Goal: Task Accomplishment & Management: Use online tool/utility

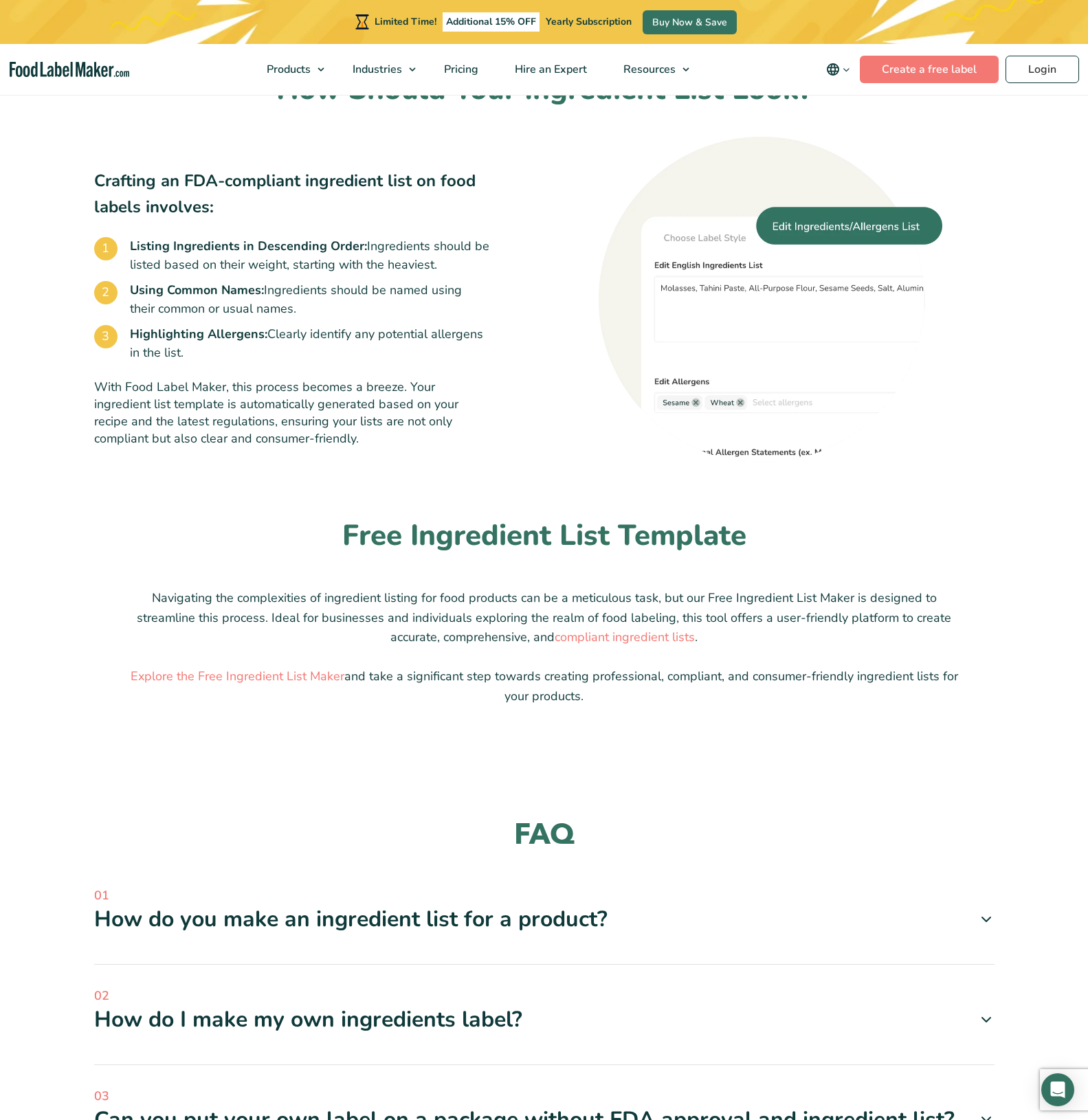
scroll to position [825, 0]
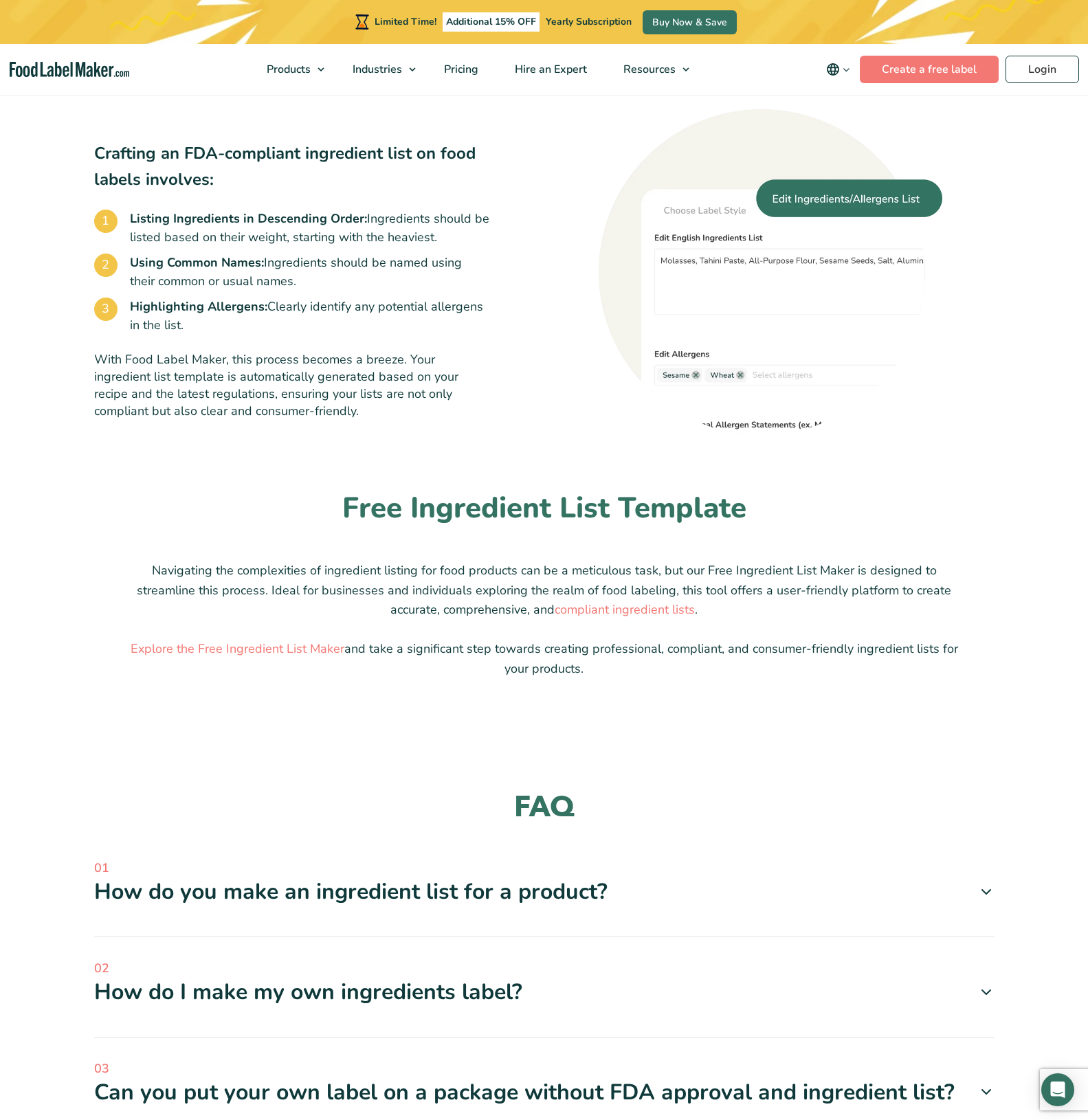
click at [990, 884] on icon at bounding box center [986, 892] width 17 height 17
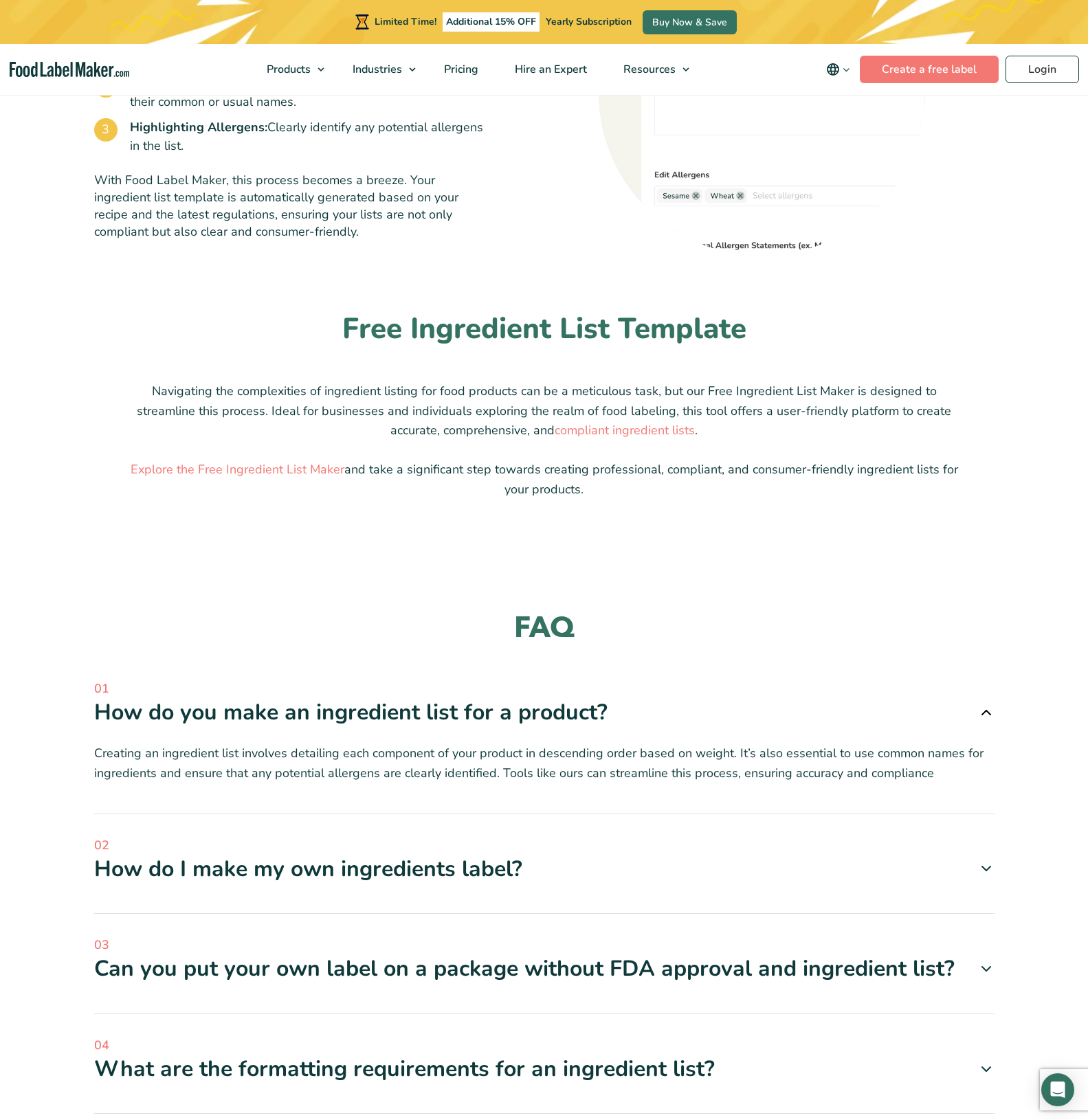
scroll to position [1030, 0]
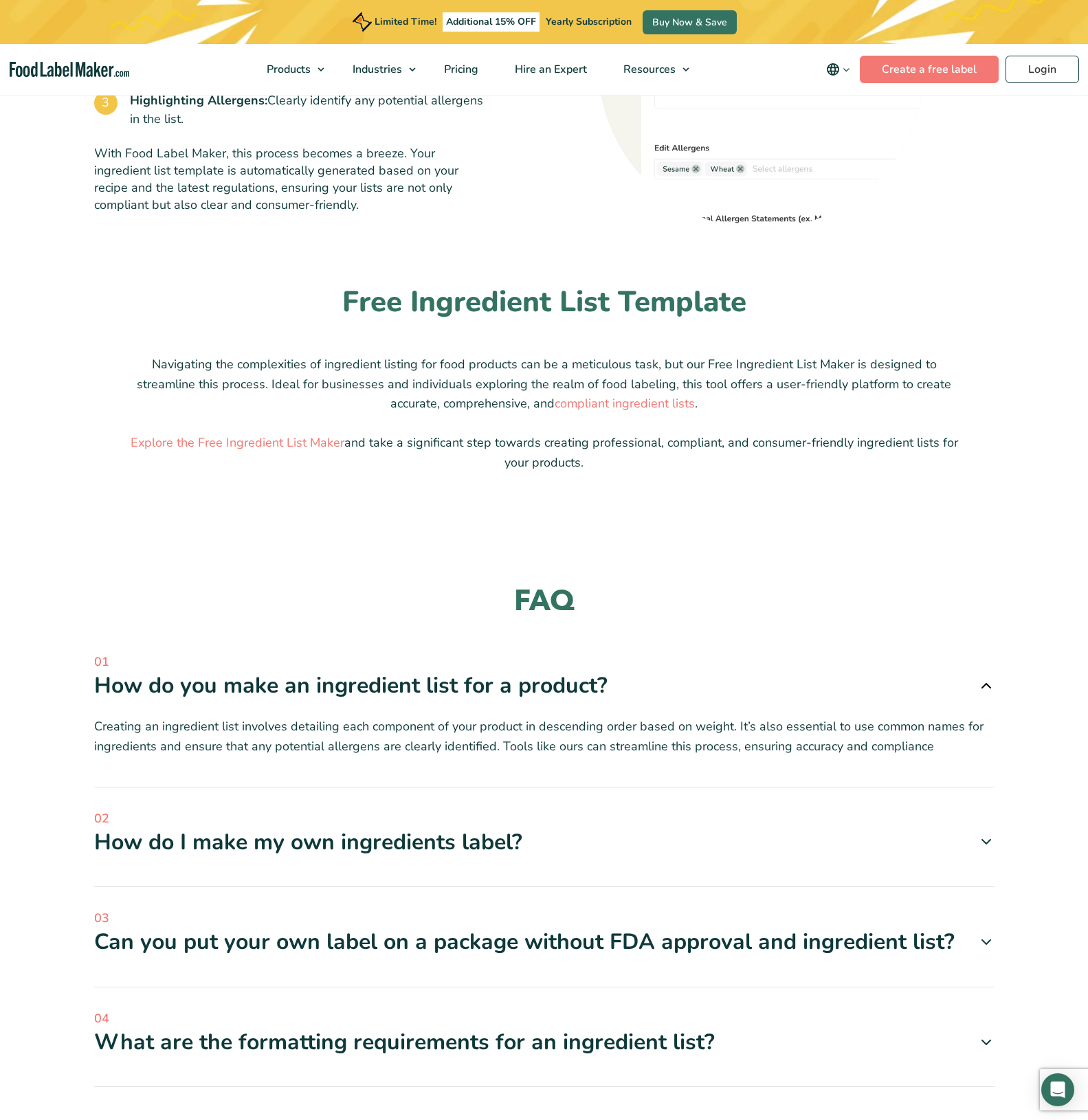
click at [985, 838] on icon at bounding box center [986, 841] width 17 height 17
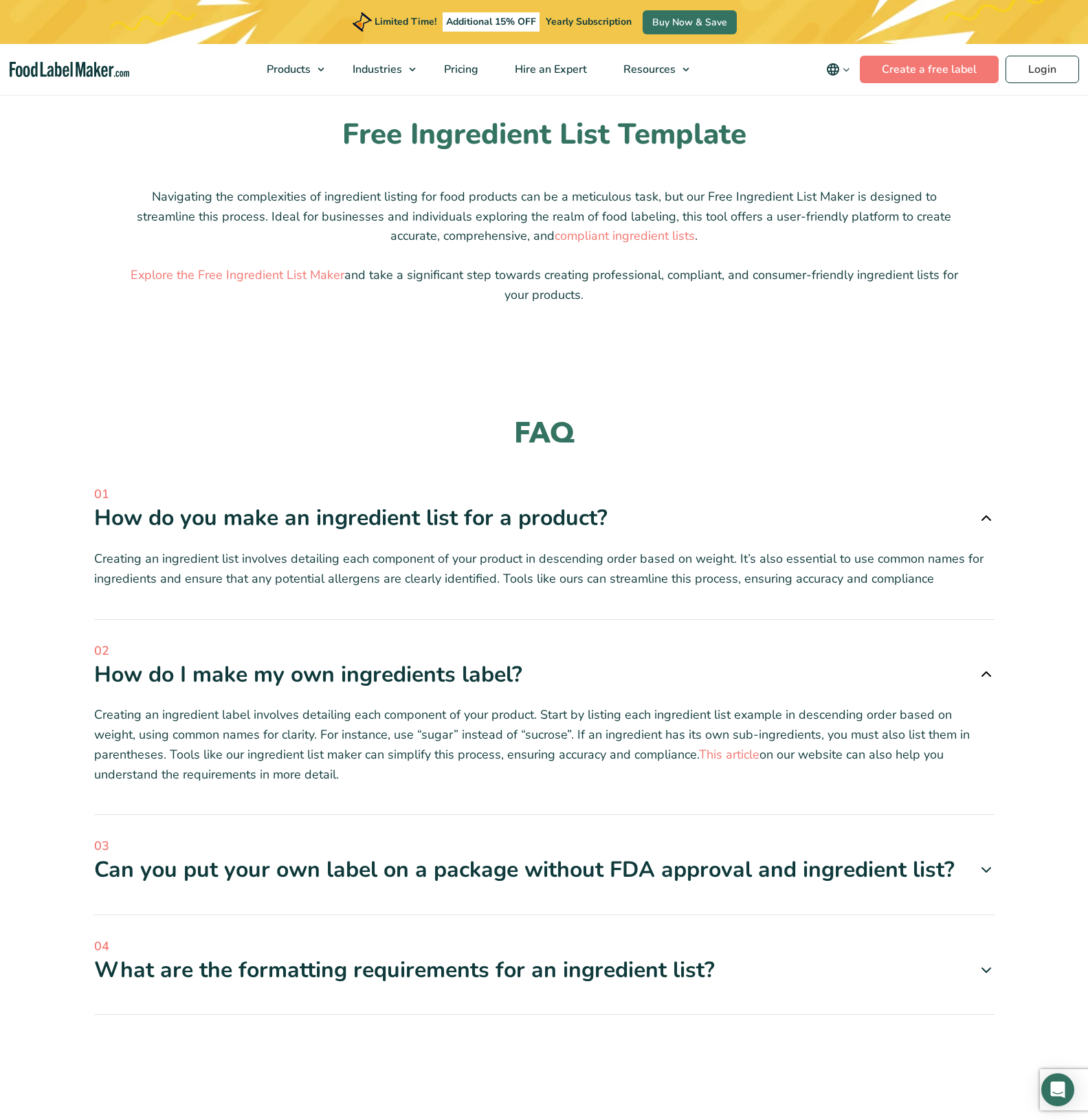
scroll to position [1374, 0]
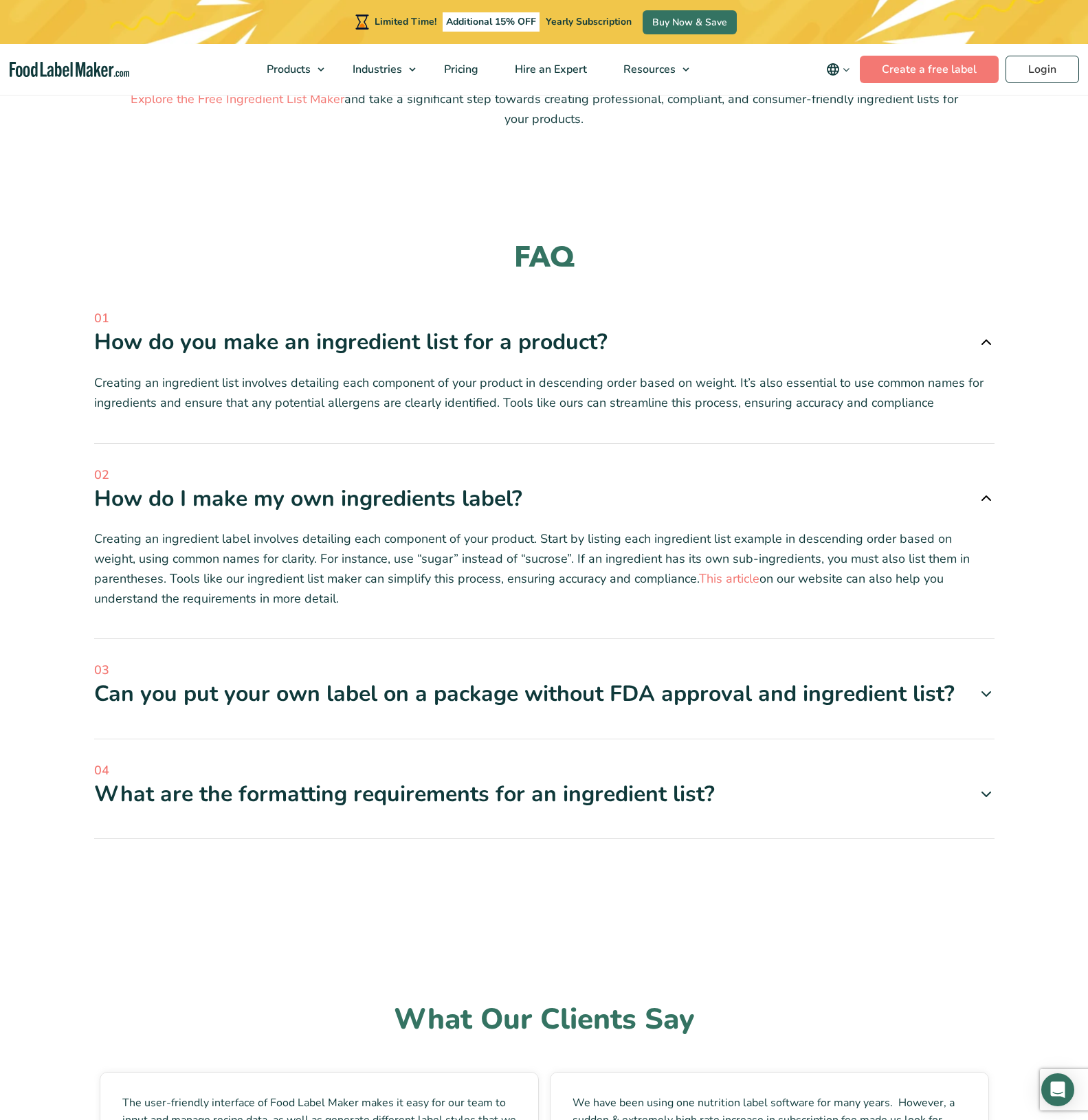
click at [996, 689] on div "FAQ 01 How do you make an ingredient list for a product? 02 03 04" at bounding box center [544, 548] width 921 height 620
click at [991, 692] on icon at bounding box center [986, 694] width 17 height 17
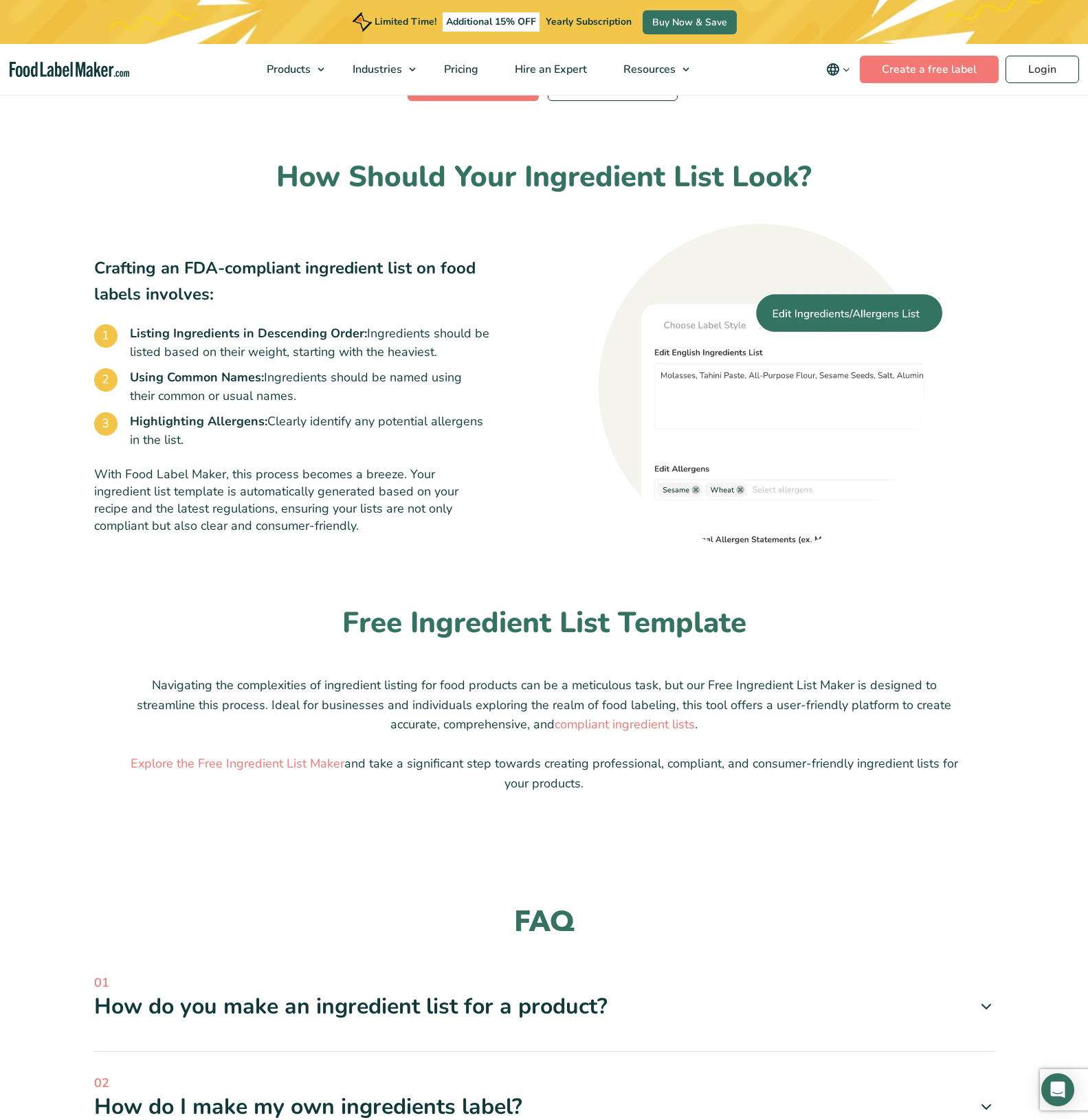
scroll to position [825, 0]
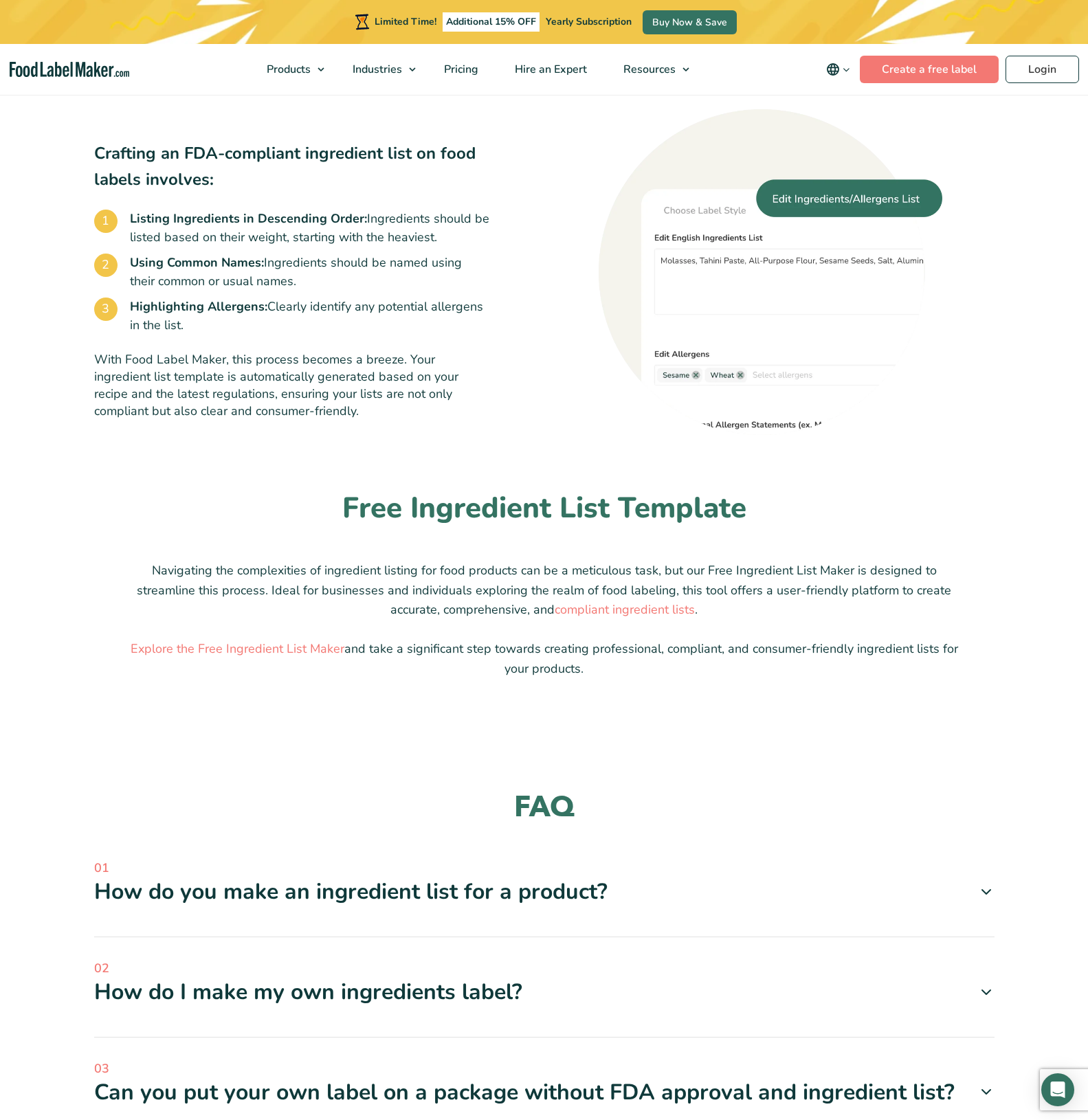
click at [980, 890] on icon at bounding box center [986, 892] width 17 height 17
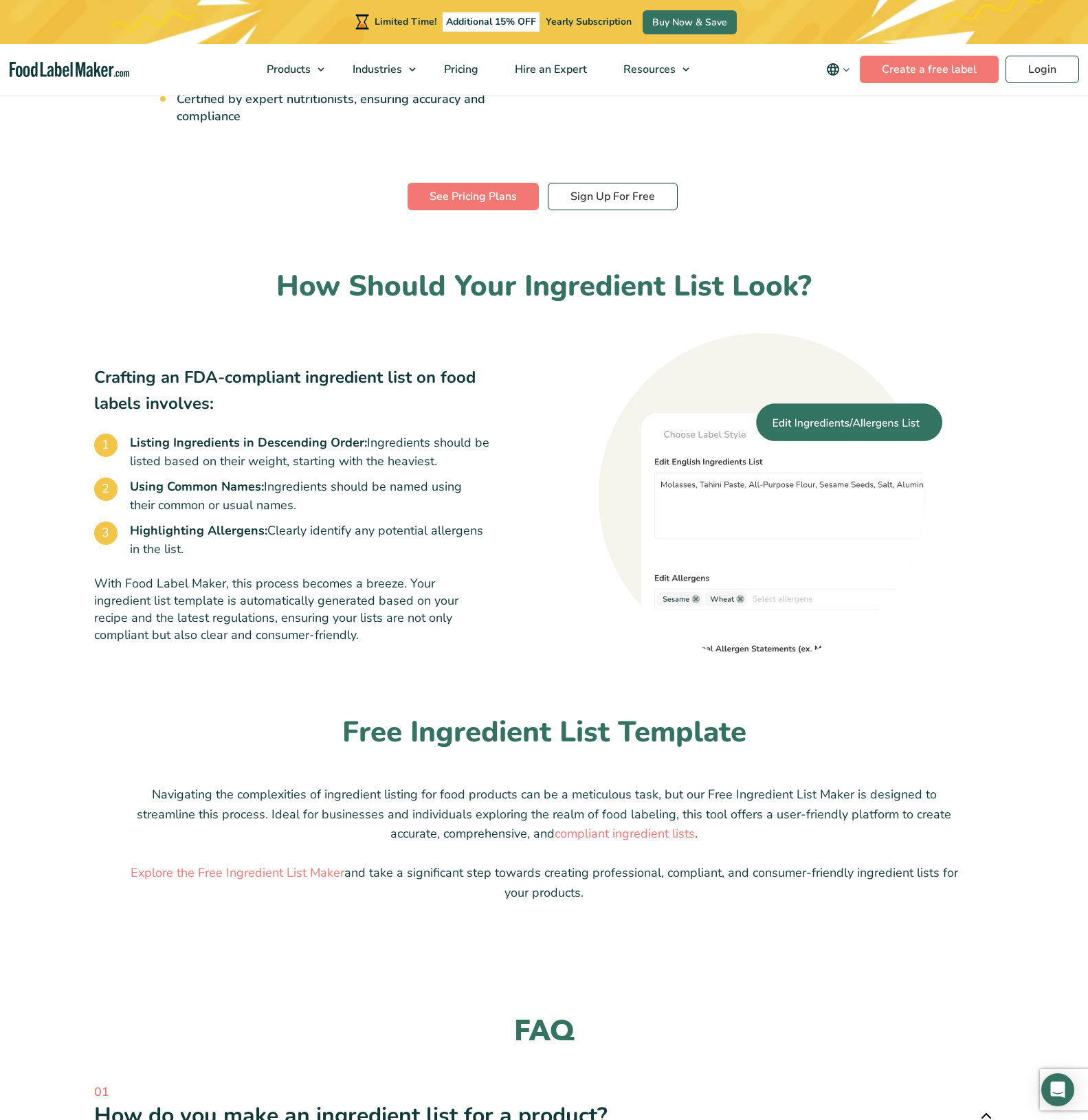
scroll to position [550, 0]
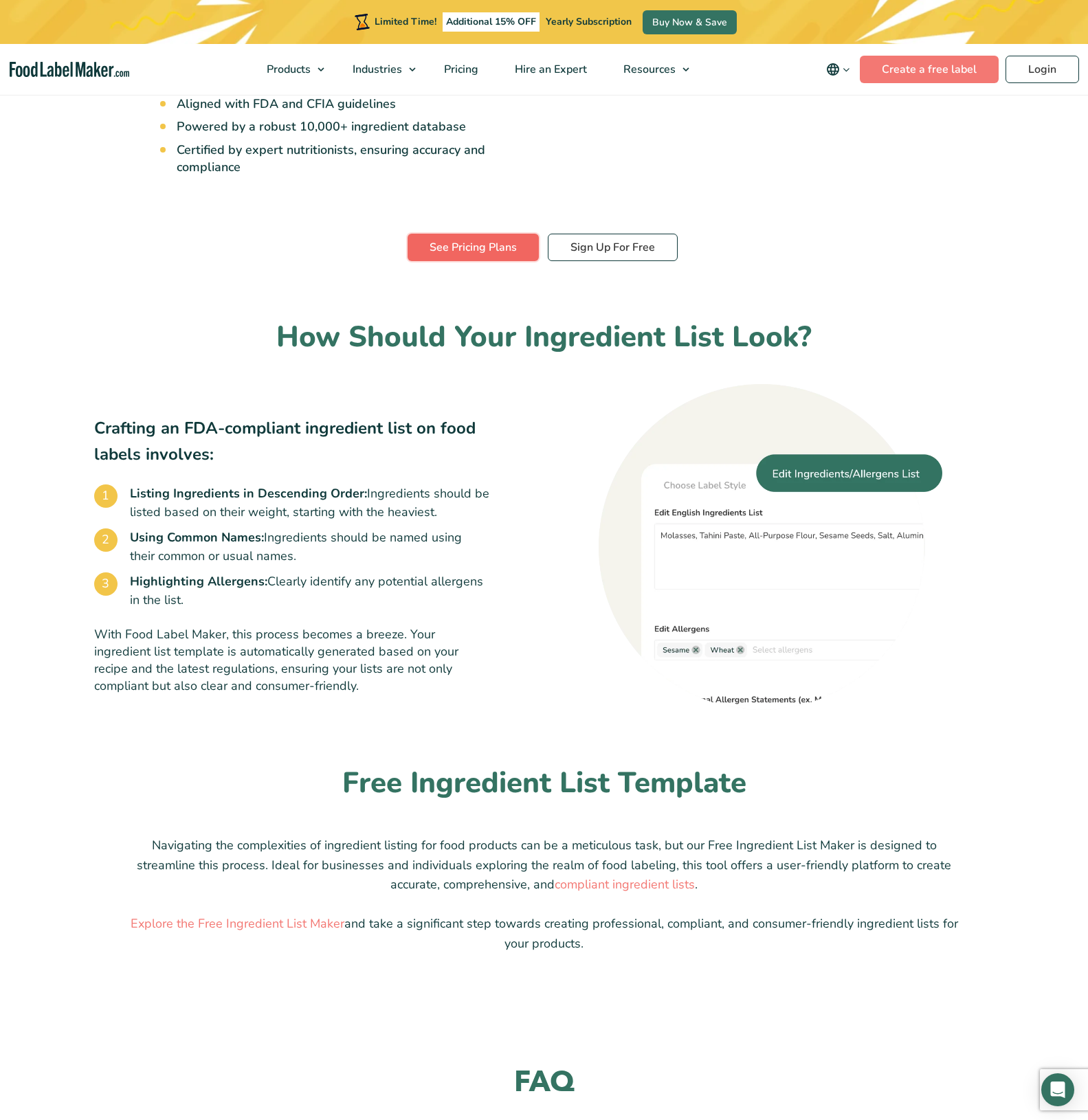
click at [491, 251] on link "See Pricing Plans" at bounding box center [473, 248] width 132 height 28
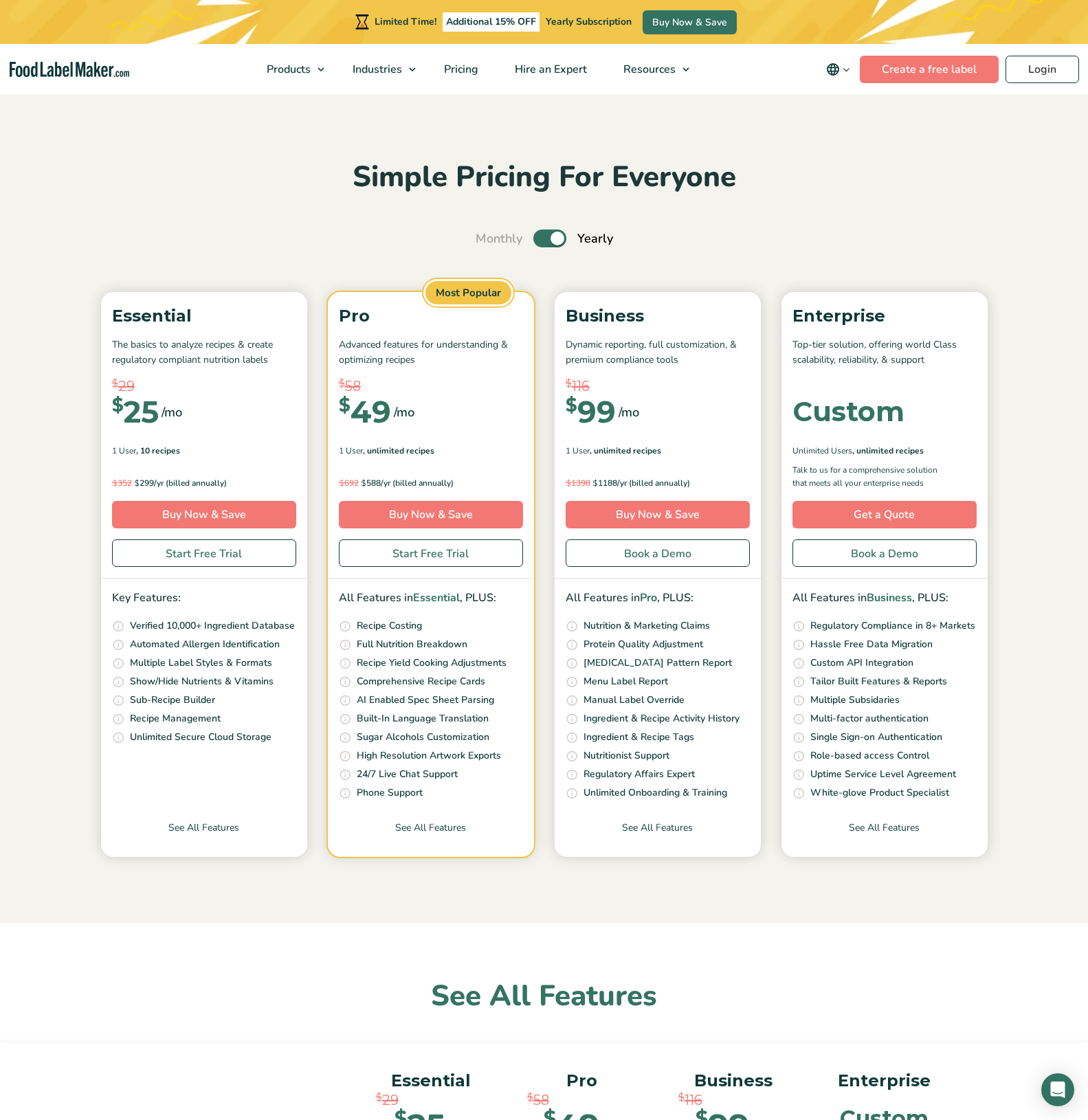
click at [543, 239] on label "Toggle" at bounding box center [550, 238] width 33 height 17
click at [487, 239] on input "Toggle" at bounding box center [483, 239] width 9 height 9
checkbox input "false"
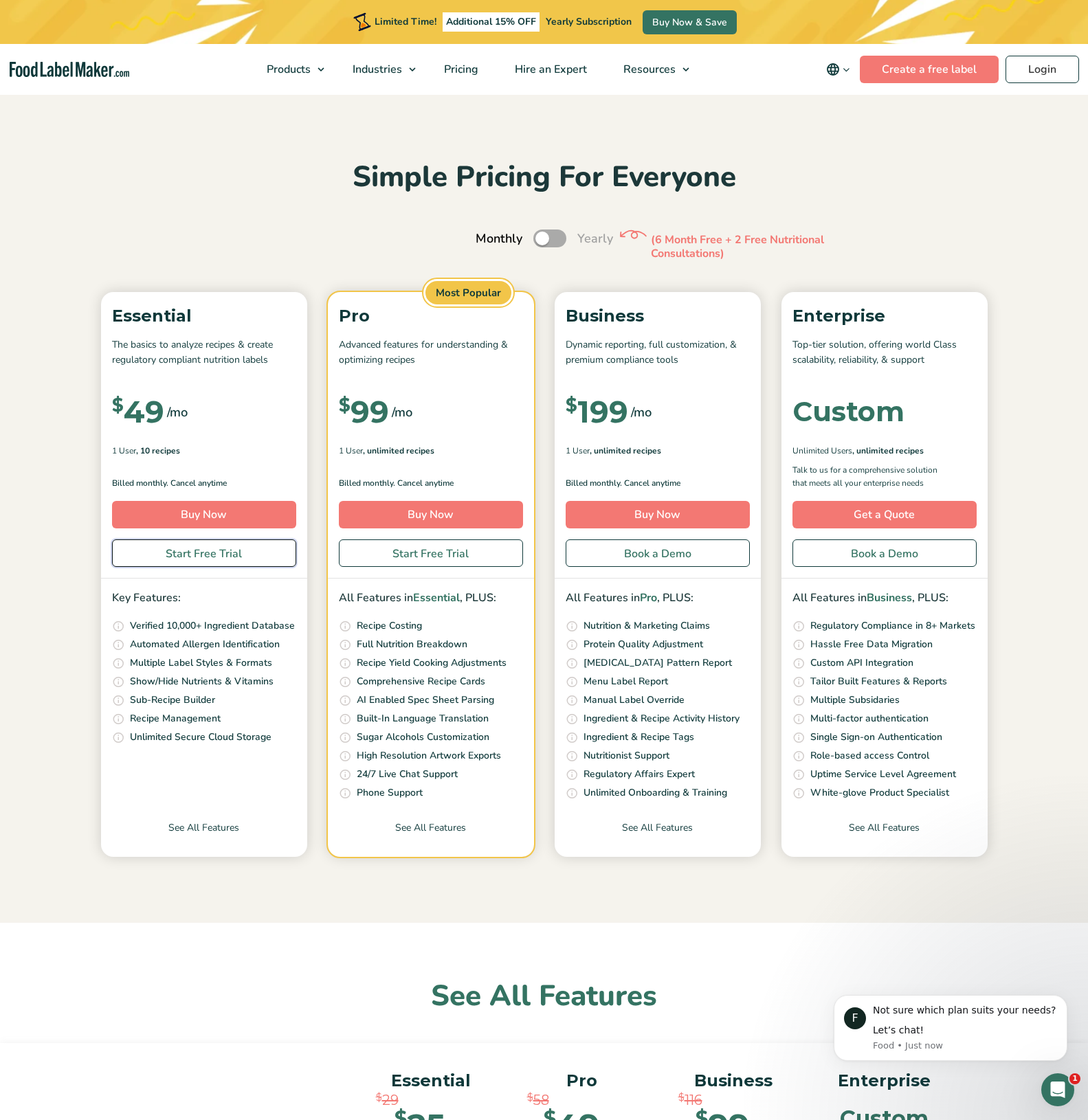
click at [202, 560] on link "Start Free Trial" at bounding box center [203, 553] width 184 height 28
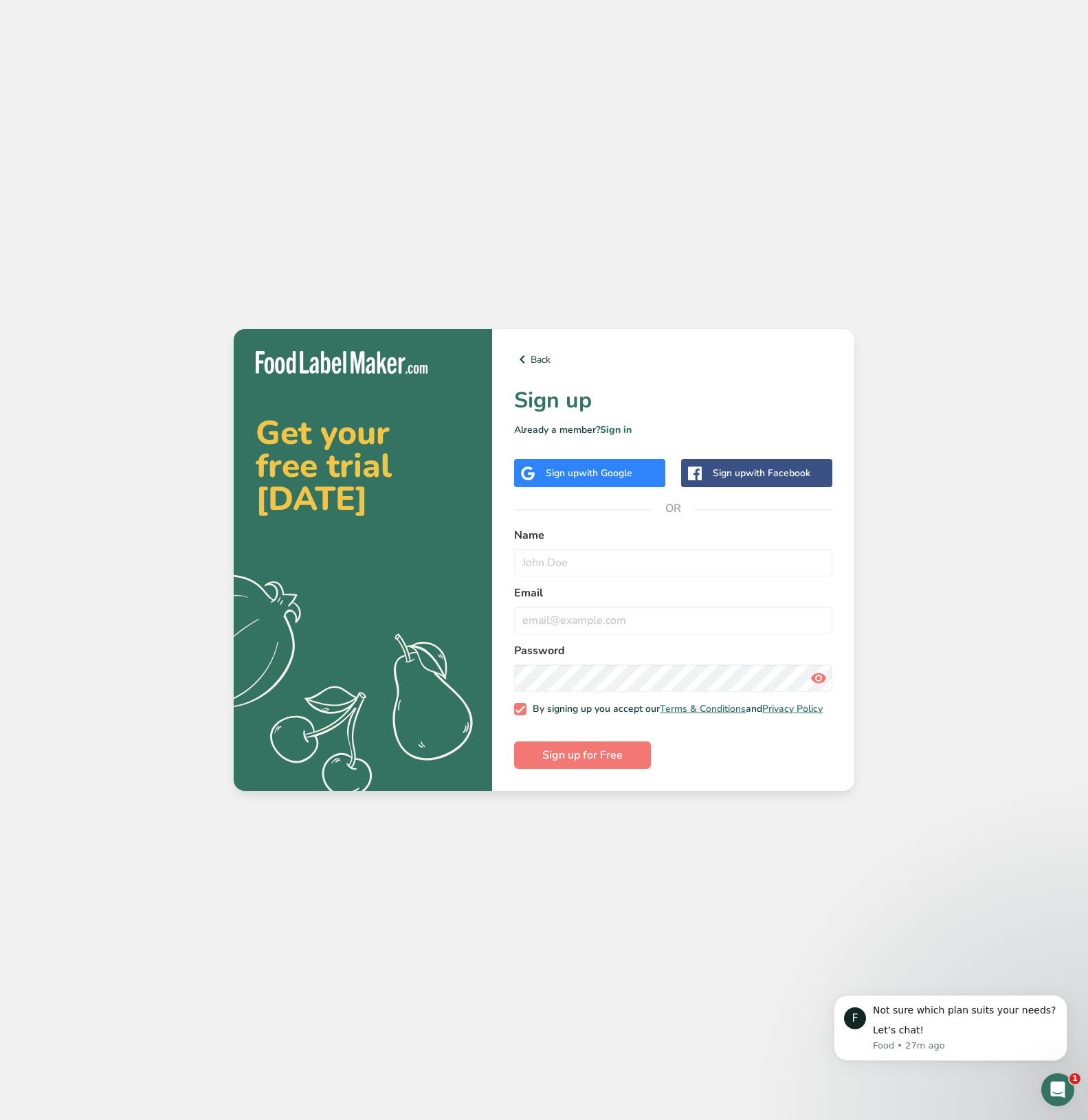
click at [622, 471] on span "with Google" at bounding box center [605, 472] width 53 height 13
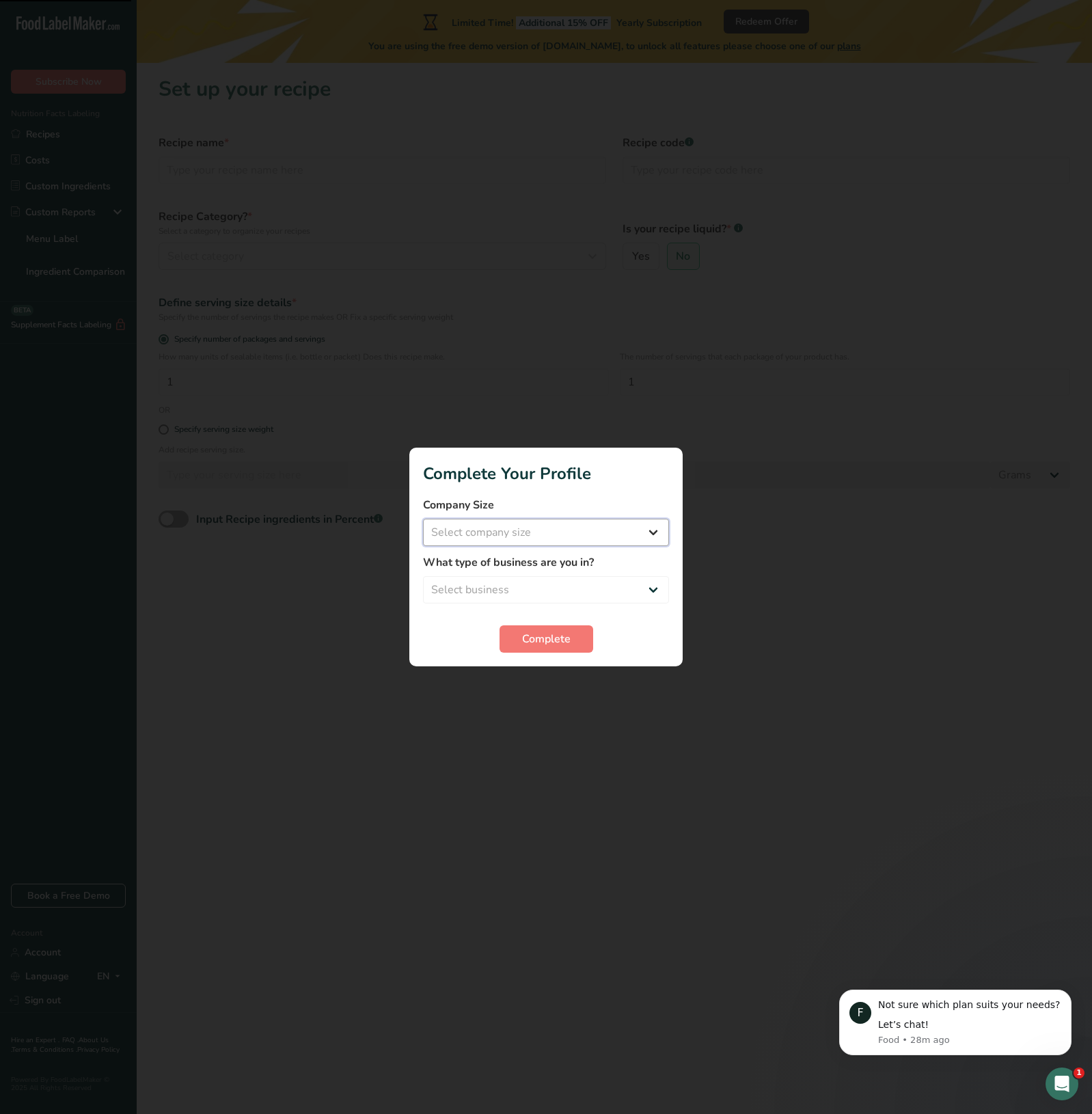
click at [541, 539] on select "Select company size Fewer than 10 Employees 10 to 50 Employees 51 to 500 Employ…" at bounding box center [546, 532] width 246 height 28
select select "1"
click at [423, 518] on select "Select company size Fewer than 10 Employees 10 to 50 Employees 51 to 500 Employ…" at bounding box center [546, 532] width 246 height 28
click at [518, 582] on select "Select business Packaged Food Manufacturer Restaurant & Cafe Bakery Meal Plans …" at bounding box center [546, 590] width 246 height 28
select select "1"
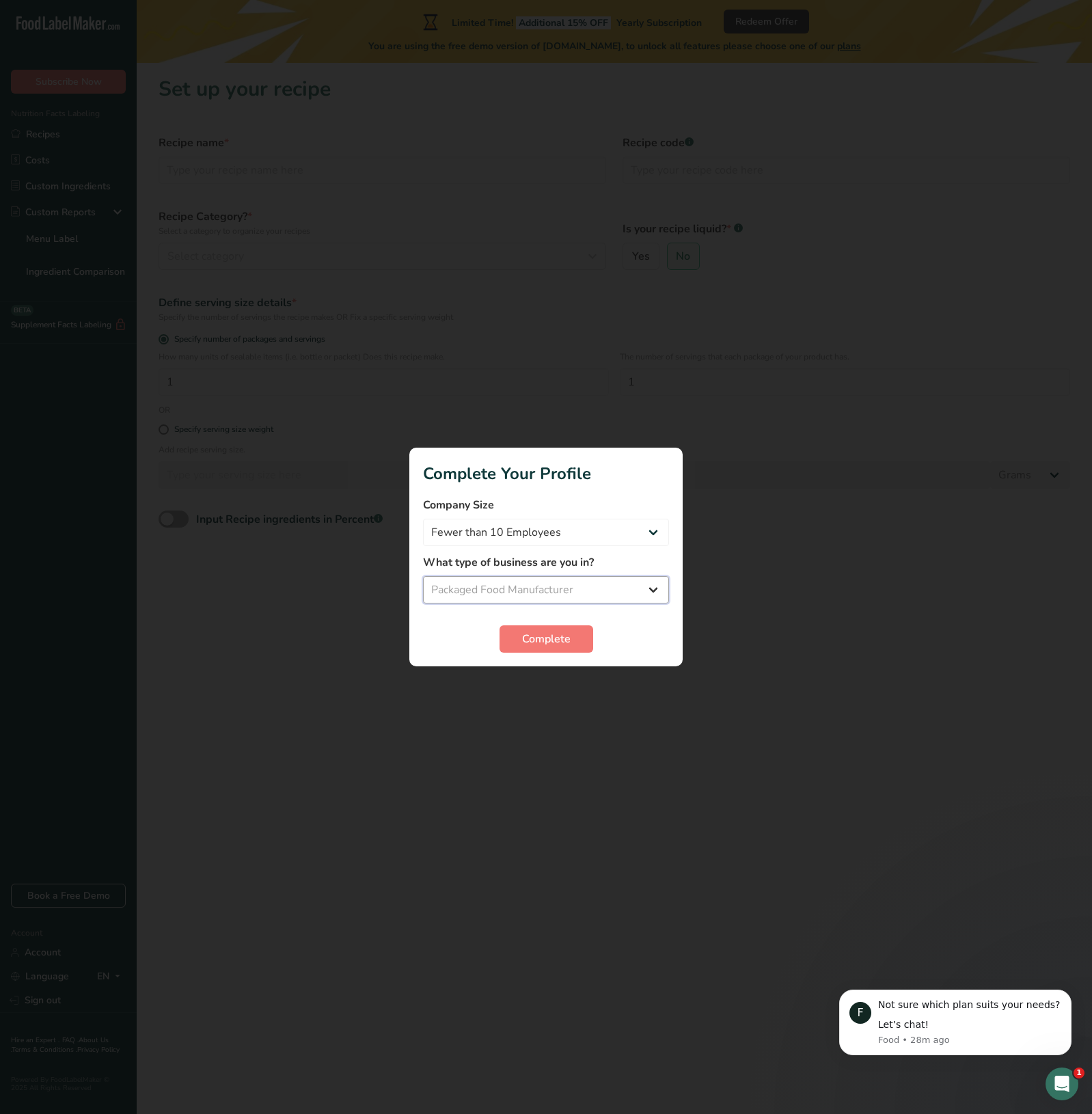
click at [423, 576] on select "Select business Packaged Food Manufacturer Restaurant & Cafe Bakery Meal Plans …" at bounding box center [546, 590] width 246 height 28
click at [543, 637] on span "Complete" at bounding box center [546, 639] width 49 height 16
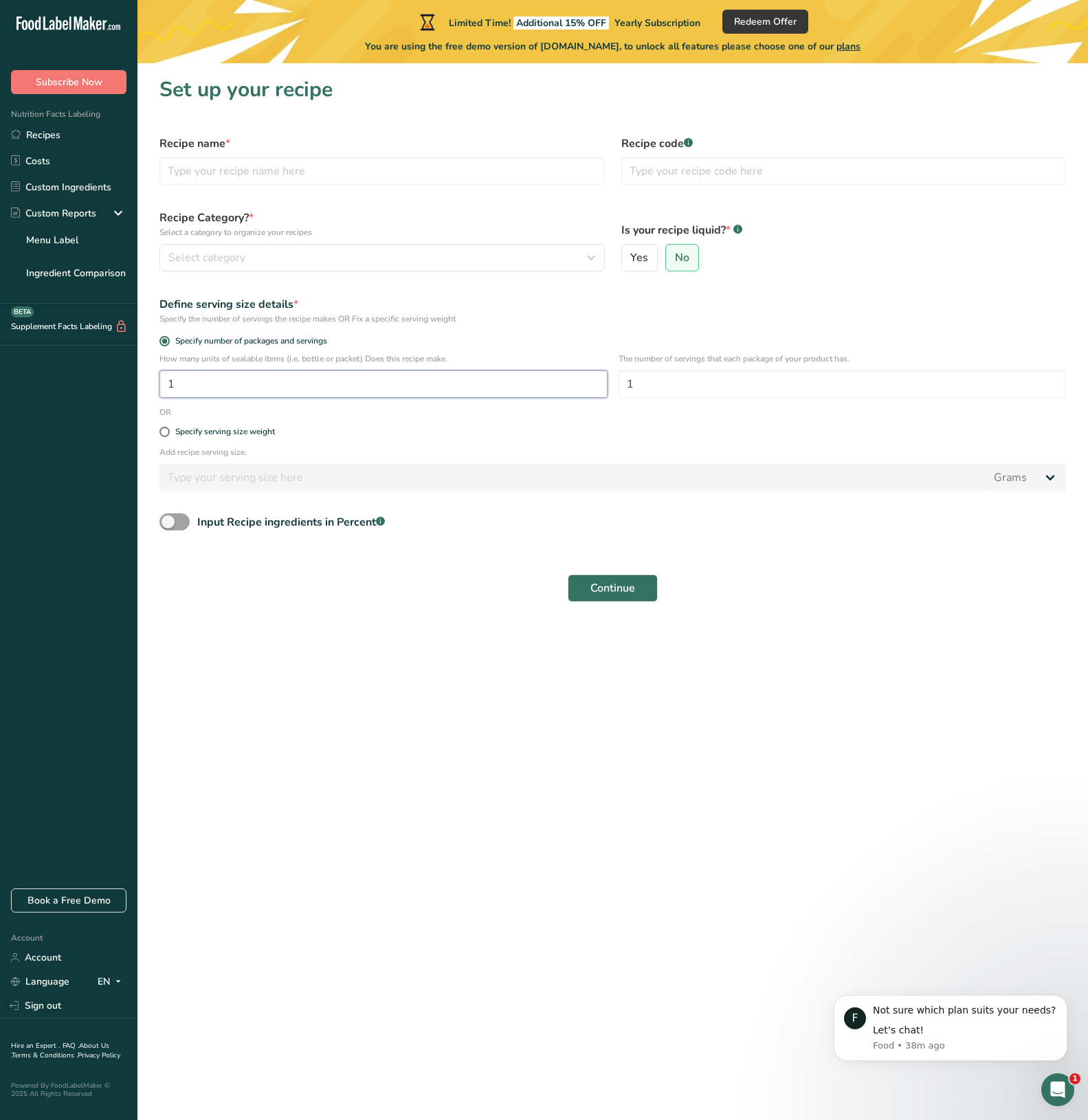
drag, startPoint x: 244, startPoint y: 377, endPoint x: 47, endPoint y: 362, distance: 197.6
click at [47, 362] on div ".a-20{fill:#fff;} Subscribe Now Nutrition Facts Labeling Recipes Costs Custom I…" at bounding box center [544, 560] width 1088 height 1120
click at [681, 377] on input "1" at bounding box center [842, 384] width 448 height 28
drag, startPoint x: 681, startPoint y: 377, endPoint x: 596, endPoint y: 375, distance: 85.0
click at [596, 375] on div "How many units of sealable items (i.e. bottle or packet) Does this recipe make.…" at bounding box center [612, 378] width 923 height 53
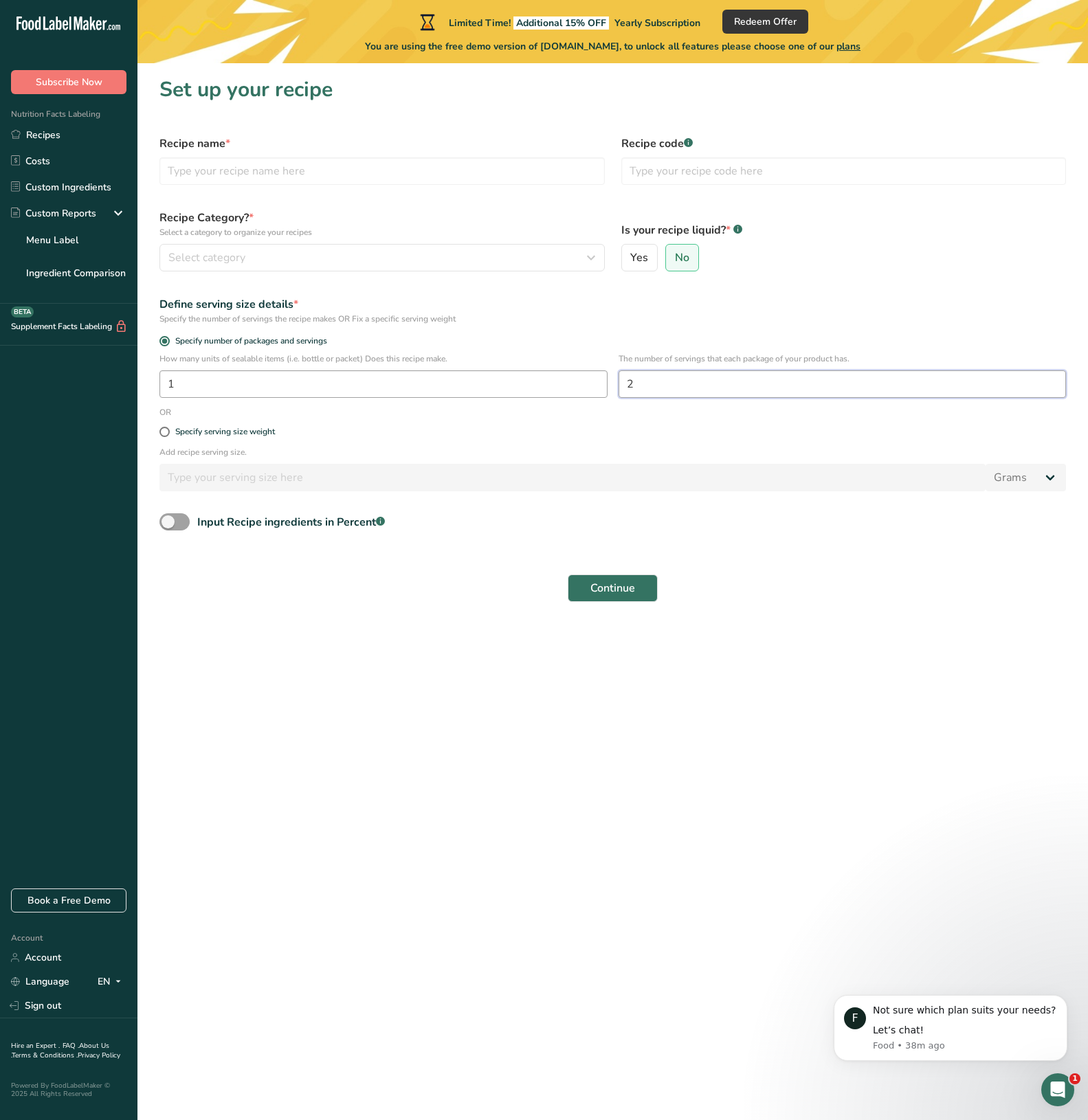
type input "2"
click at [349, 165] on input "text" at bounding box center [382, 171] width 445 height 28
type input "Venison with gravy & noodles"
click at [483, 261] on div "Select category" at bounding box center [377, 257] width 419 height 17
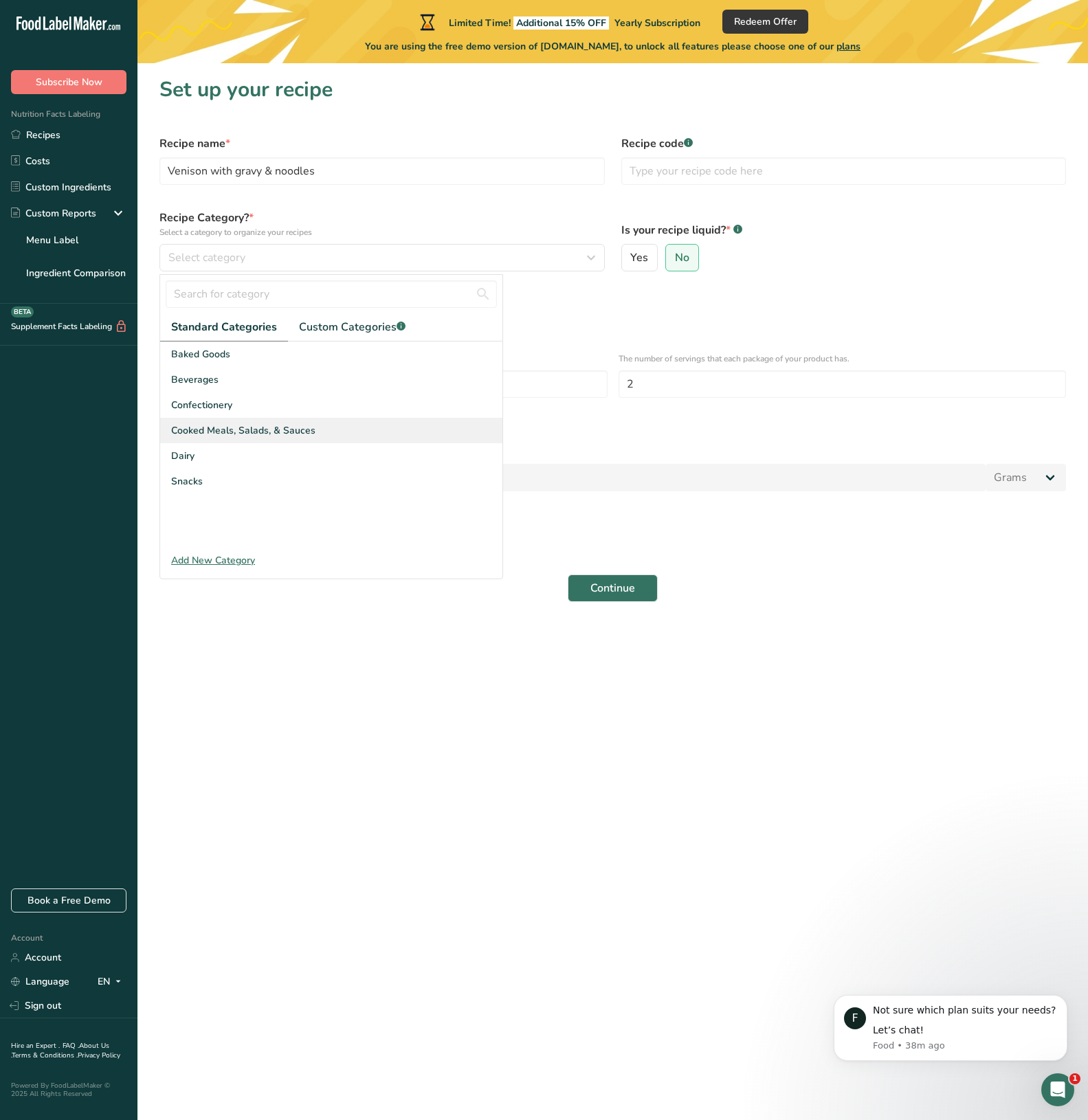
click at [276, 424] on span "Cooked Meals, Salads, & Sauces" at bounding box center [243, 431] width 145 height 15
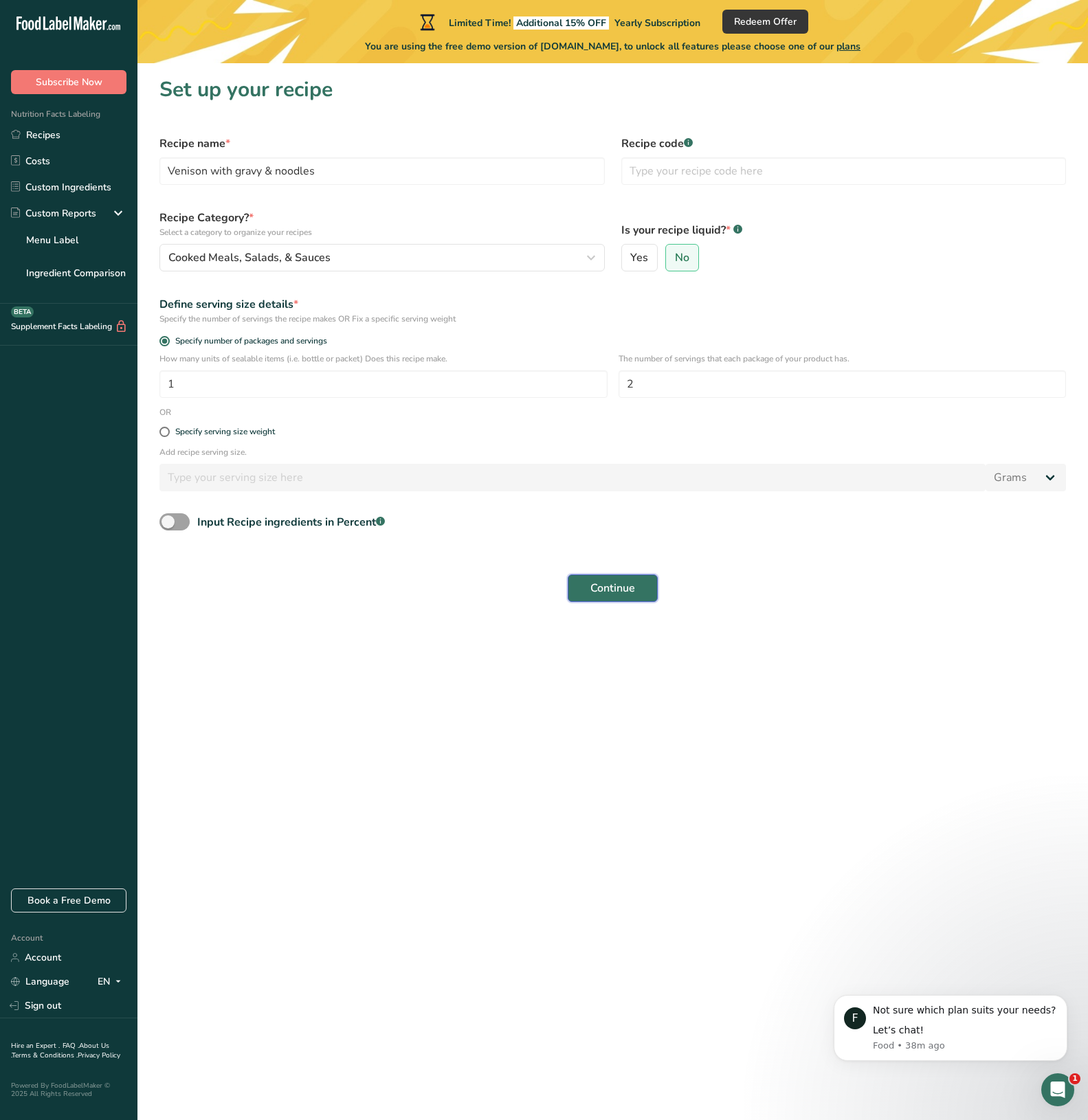
click at [614, 588] on span "Continue" at bounding box center [612, 587] width 44 height 17
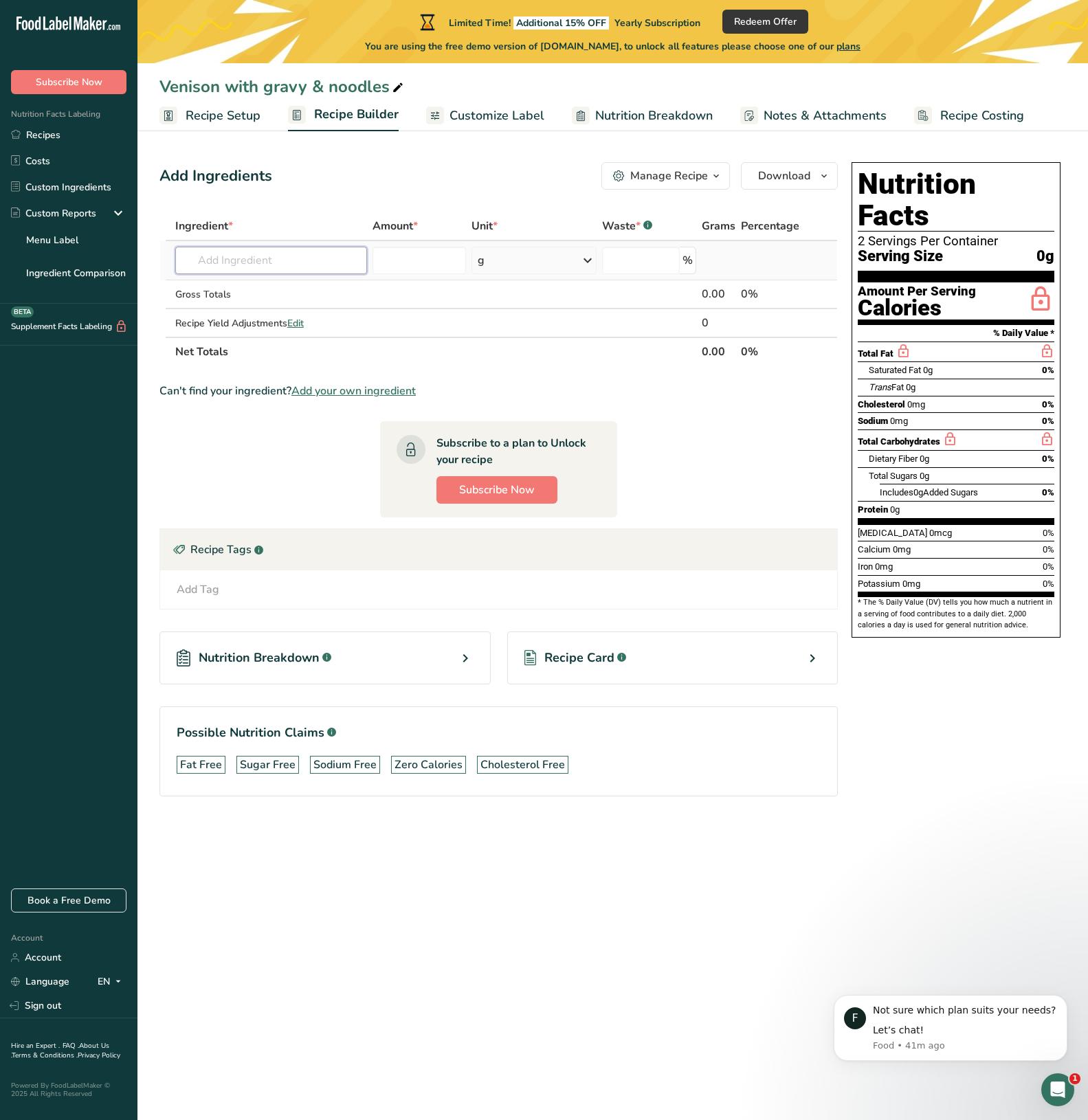
click at [267, 255] on input "text" at bounding box center [271, 261] width 192 height 28
type input "g"
click at [767, 666] on div "Recipe Card .a-a{fill:#347362;}.b-a{fill:#fff;}" at bounding box center [673, 657] width 331 height 53
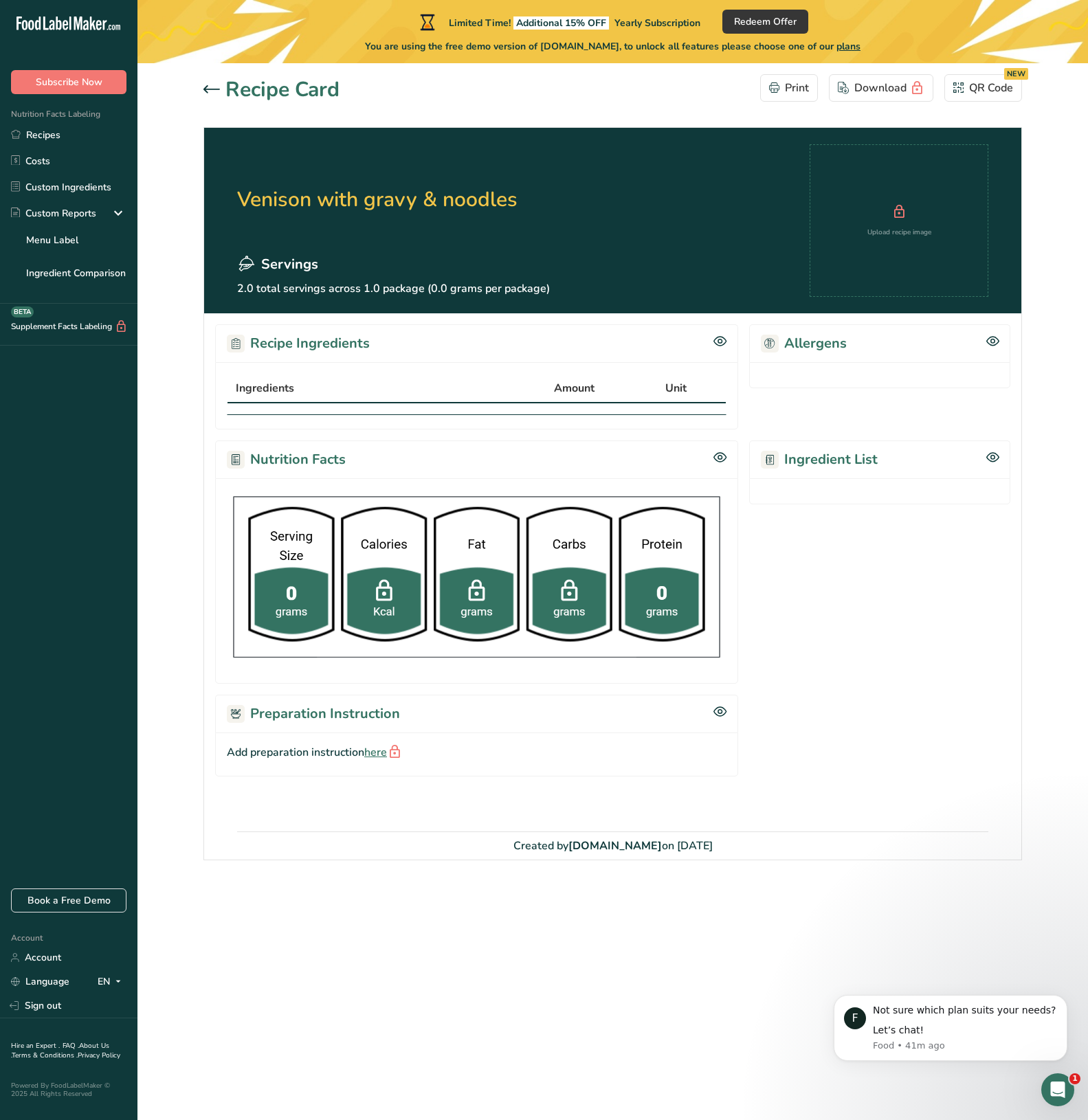
click at [315, 388] on div "Ingredients" at bounding box center [377, 388] width 282 height 17
click at [208, 89] on icon at bounding box center [211, 89] width 17 height 8
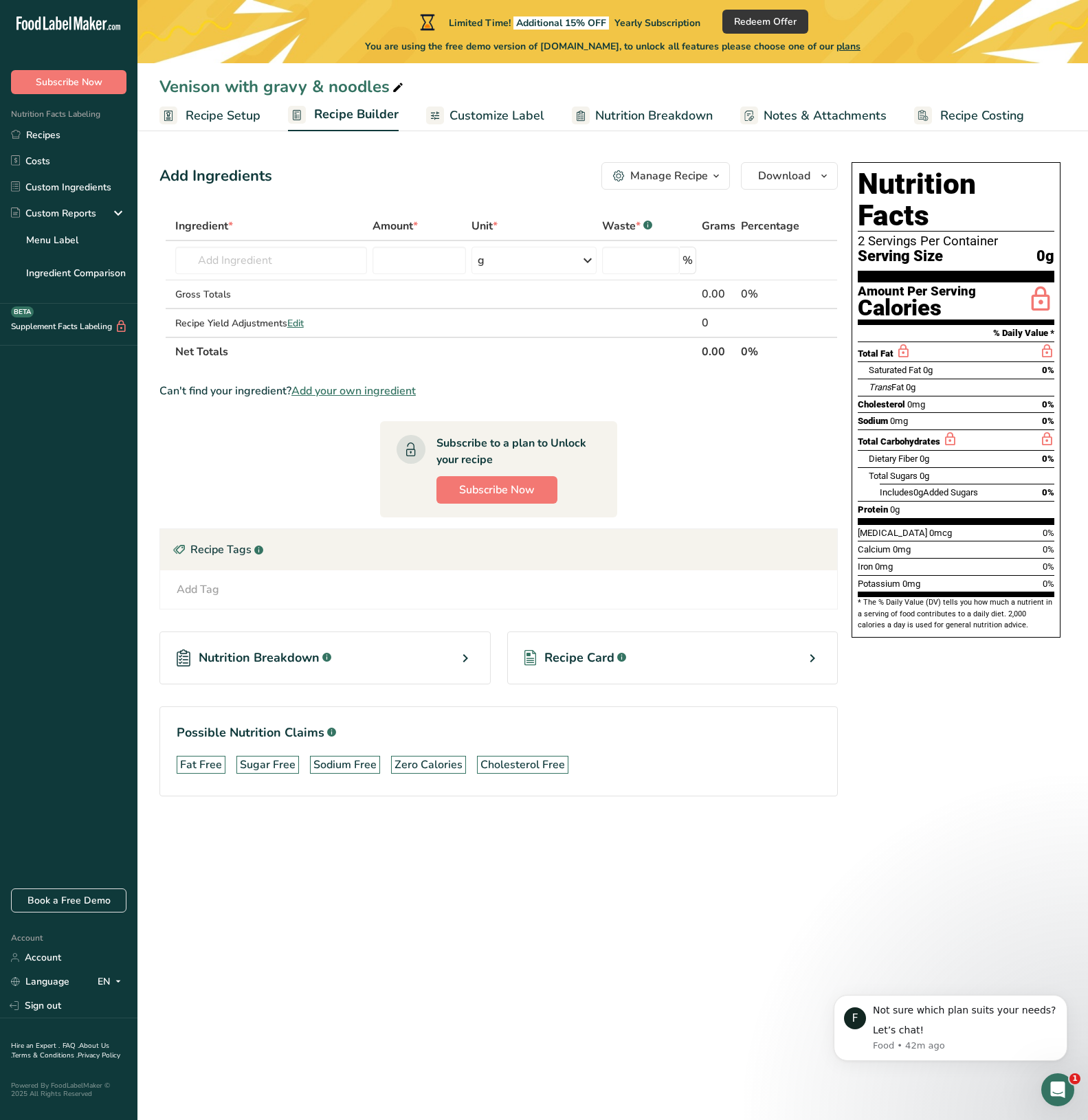
click at [657, 173] on div "Manage Recipe" at bounding box center [669, 175] width 78 height 17
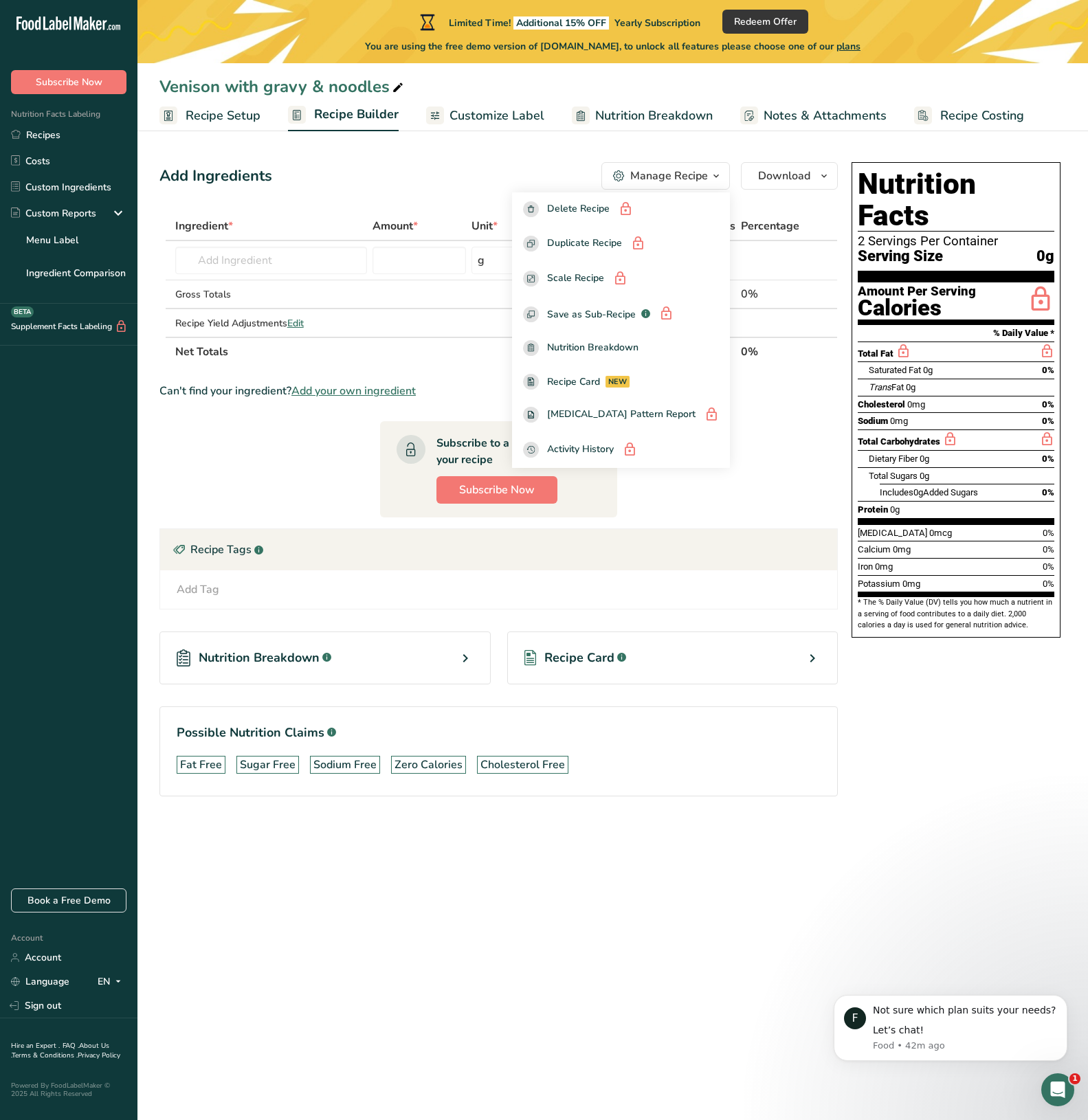
click at [430, 207] on div "Add Ingredients Manage Recipe Delete Recipe Duplicate Recipe Scale Recipe Save …" at bounding box center [502, 499] width 686 height 683
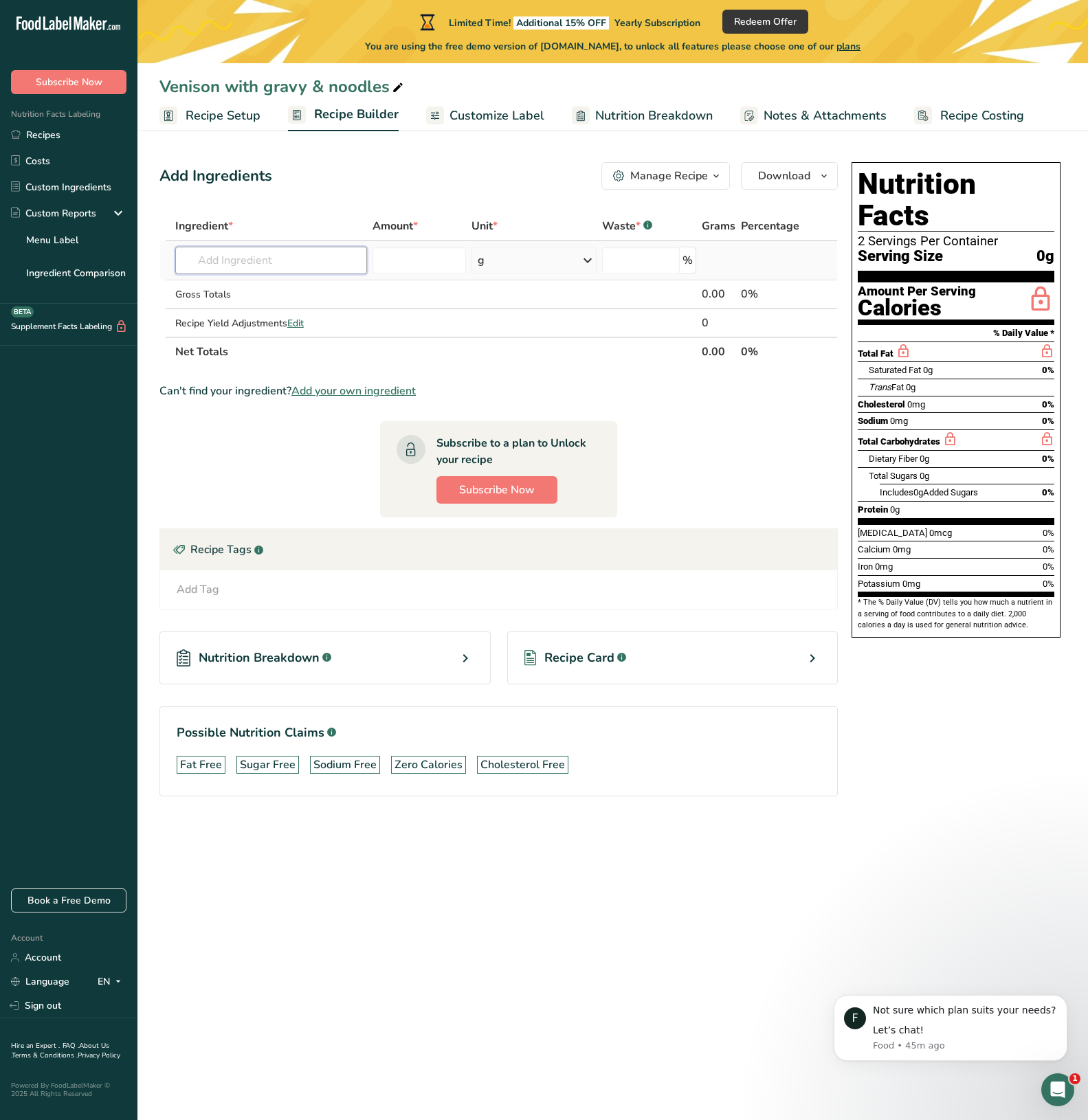
click at [316, 268] on input "text" at bounding box center [271, 261] width 192 height 28
click at [236, 112] on span "Recipe Setup" at bounding box center [223, 115] width 75 height 18
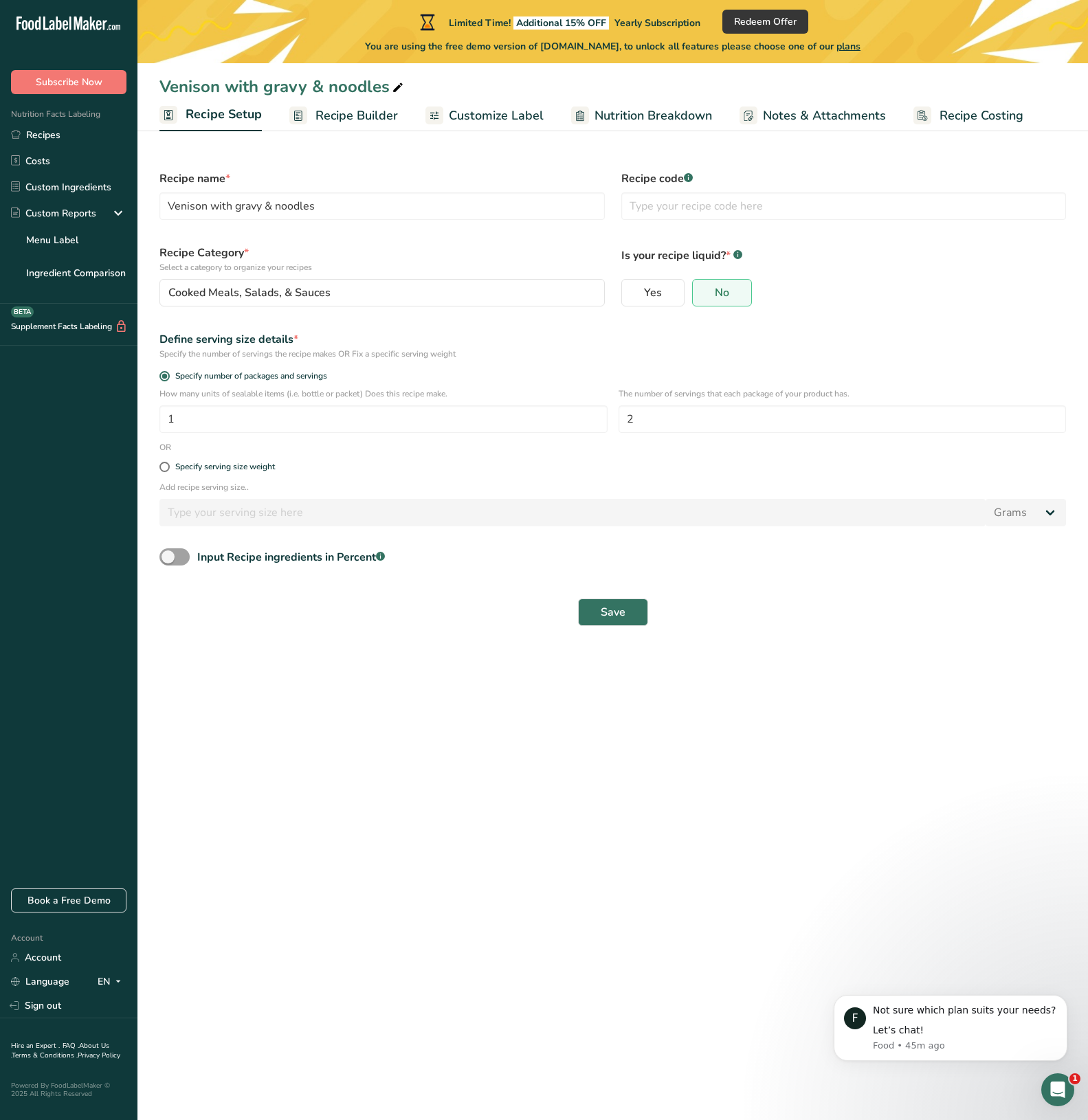
click at [373, 117] on span "Recipe Builder" at bounding box center [357, 115] width 83 height 18
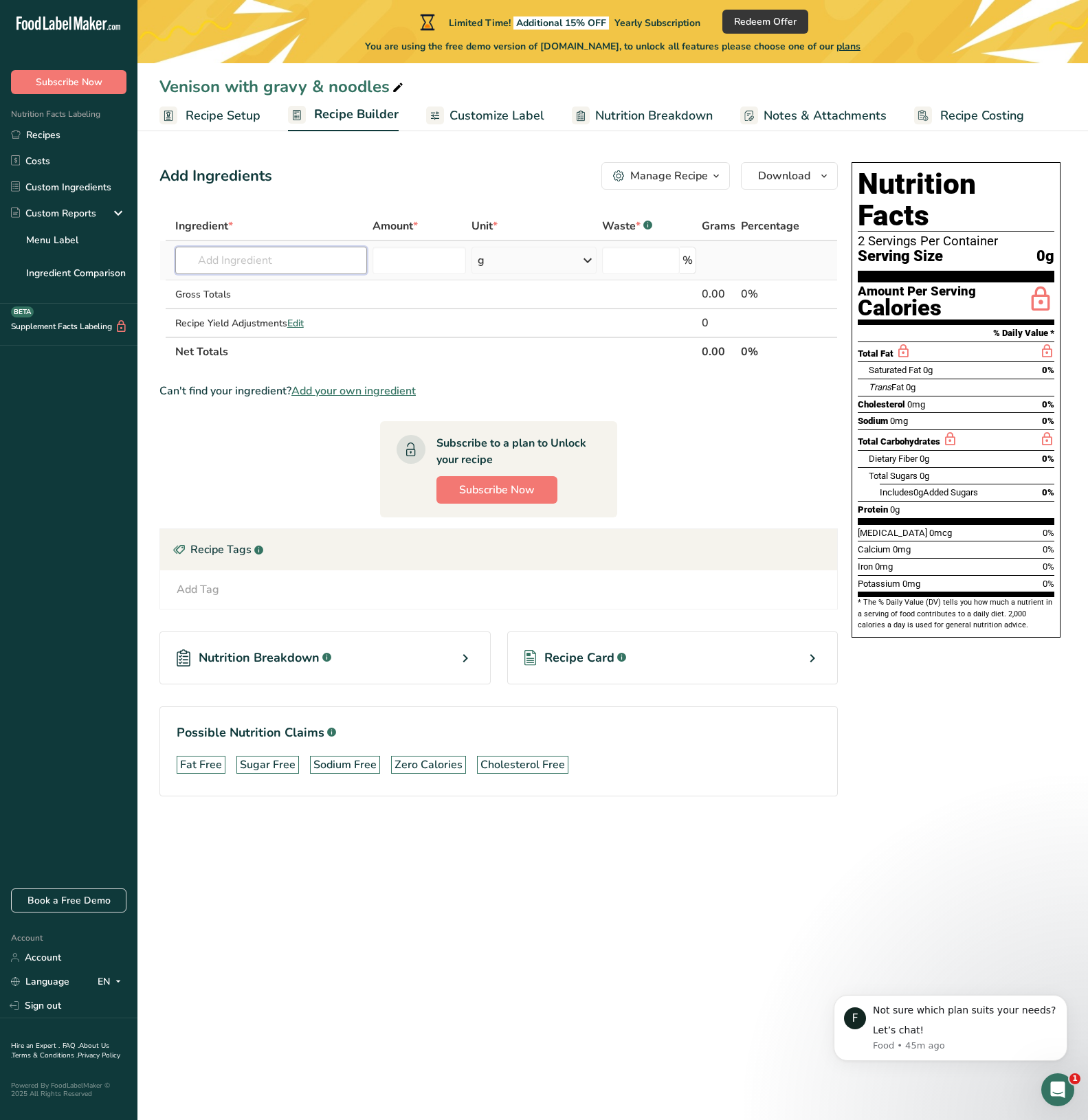
click at [271, 265] on input "text" at bounding box center [271, 261] width 192 height 28
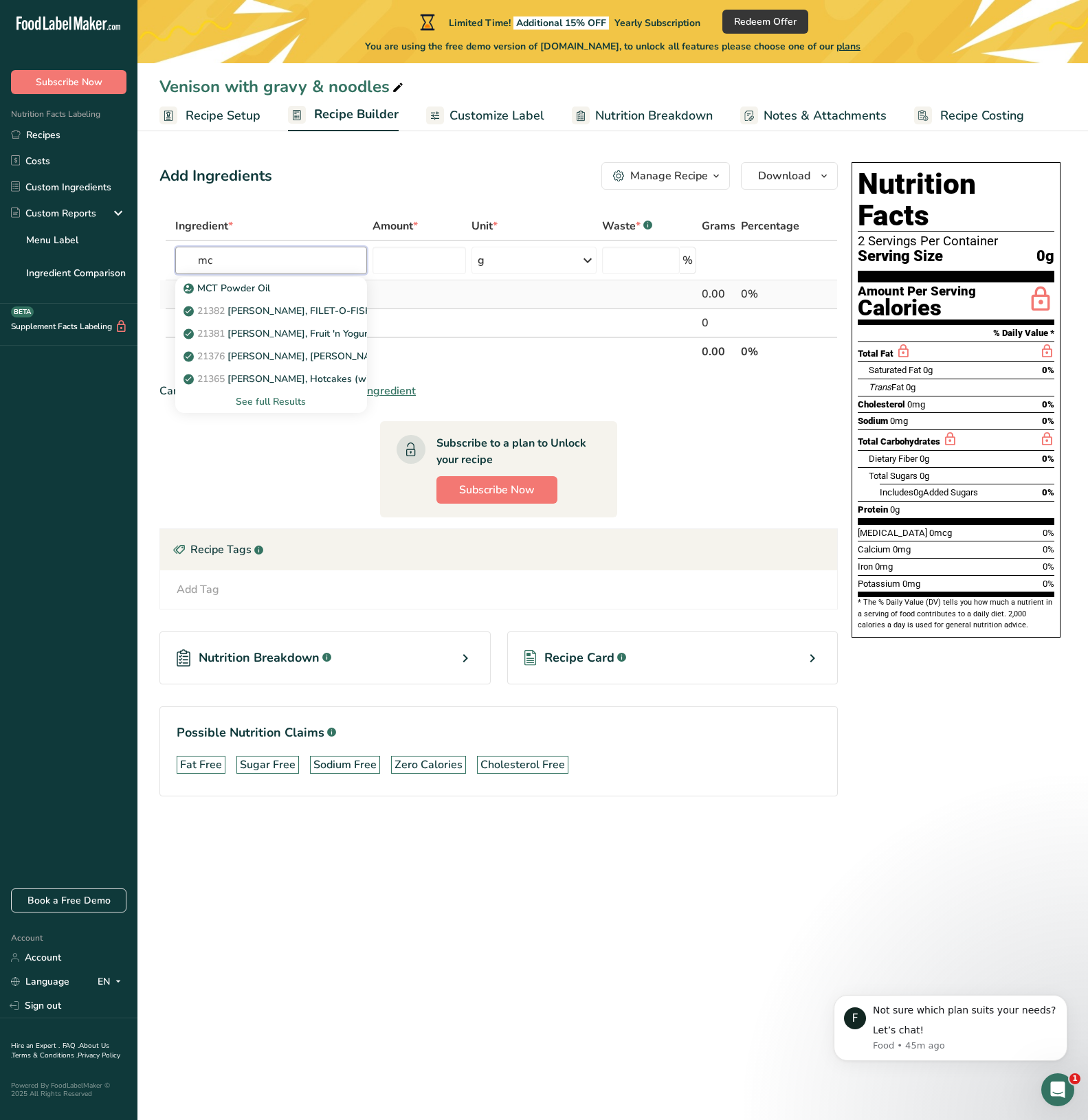
type input "m"
type input "brown gra"
click at [245, 288] on p "6118 Gravy, brown, dry" at bounding box center [242, 288] width 112 height 15
type input "Gravy, brown, dry"
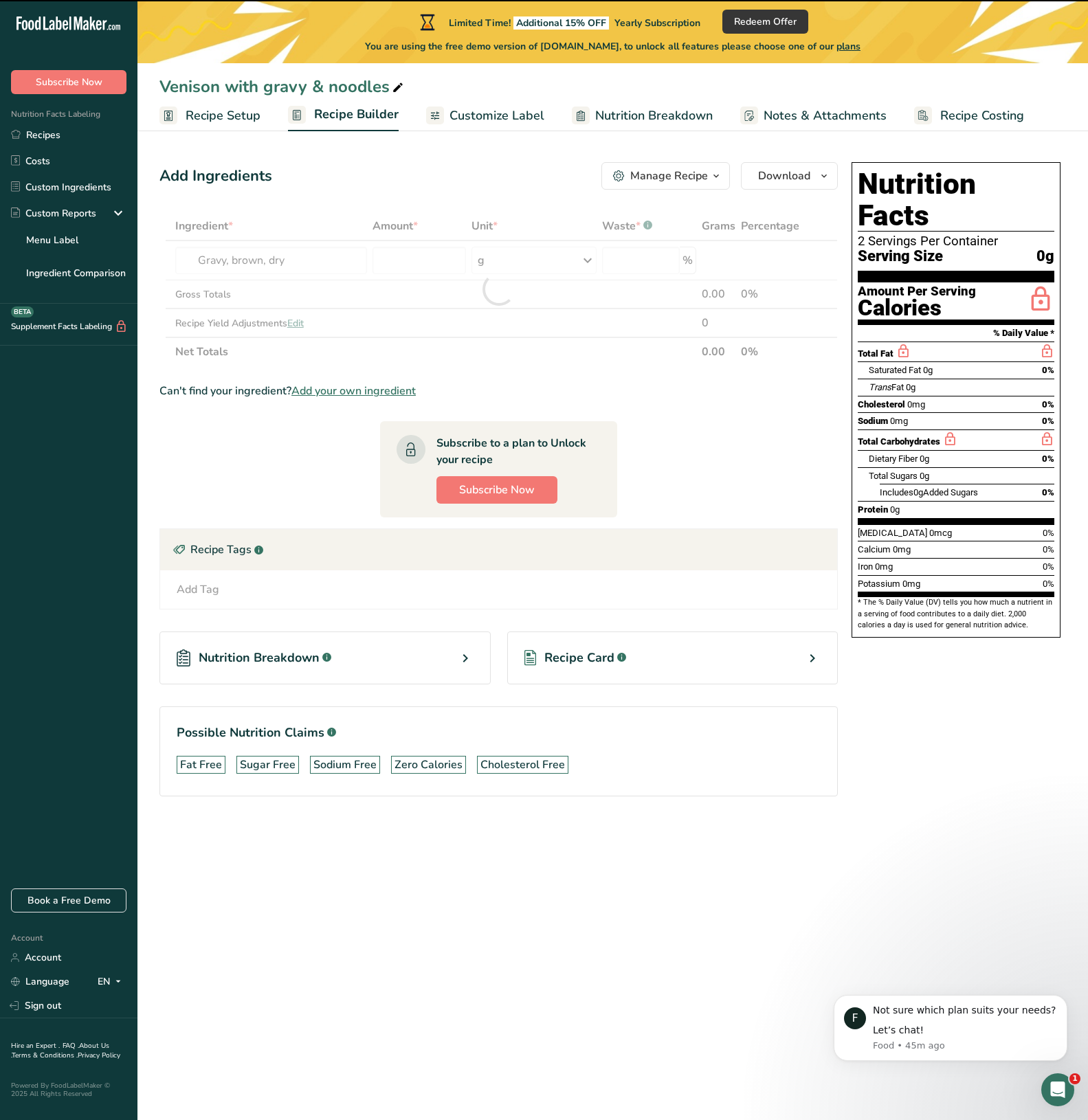
type input "0"
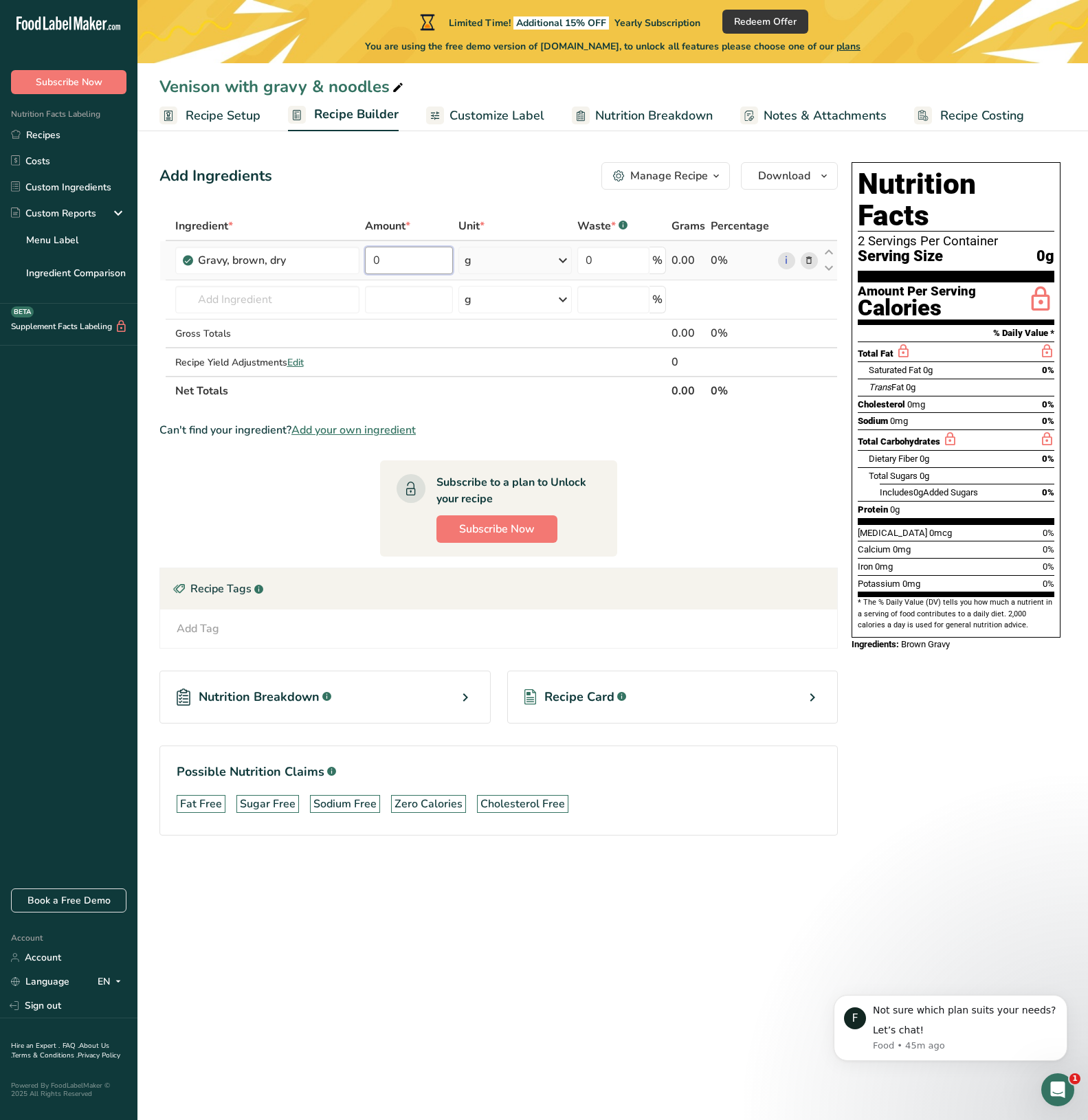
click at [382, 266] on input "0" at bounding box center [409, 261] width 88 height 28
click at [309, 302] on div "Ingredient * Amount * Unit * Waste * .a-a{fill:#347362;}.b-a{fill:#fff;} Grams …" at bounding box center [499, 309] width 678 height 193
click at [305, 300] on input "text" at bounding box center [268, 300] width 185 height 28
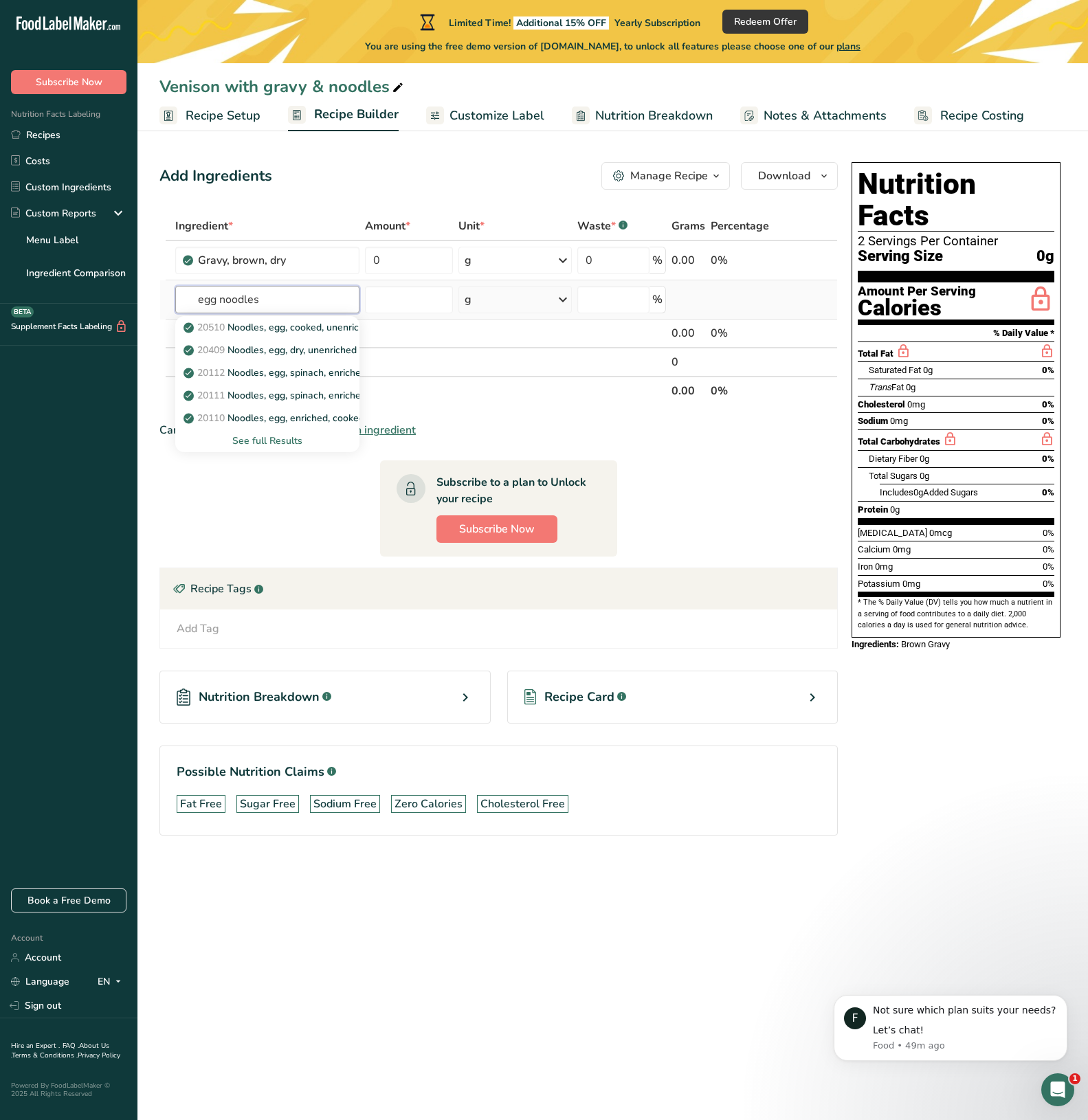
type input "egg noodles"
click at [272, 442] on div "See full Results" at bounding box center [268, 440] width 163 height 15
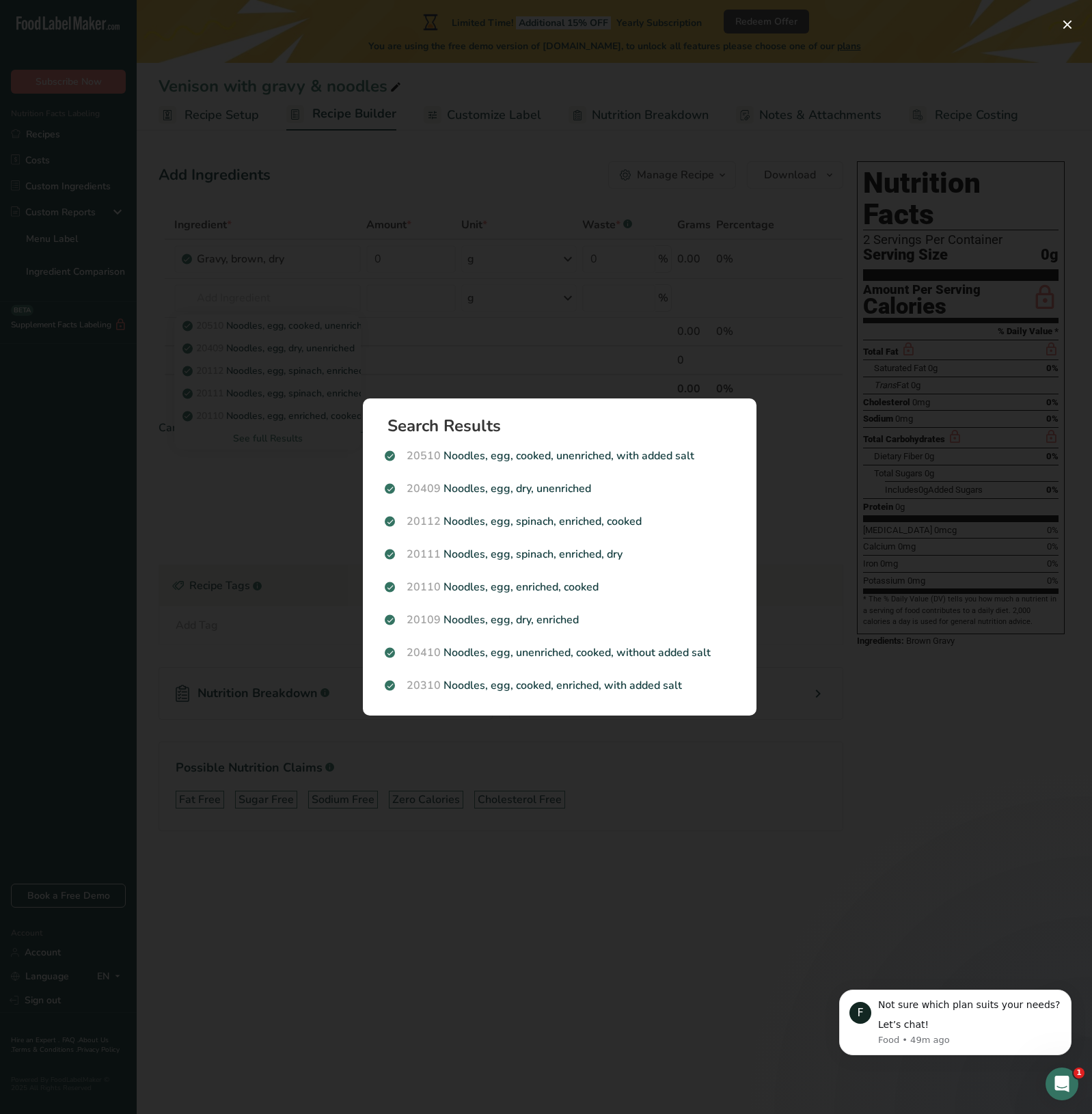
click at [705, 908] on div "Search results modal" at bounding box center [546, 557] width 1092 height 1114
